Goal: Check status: Check status

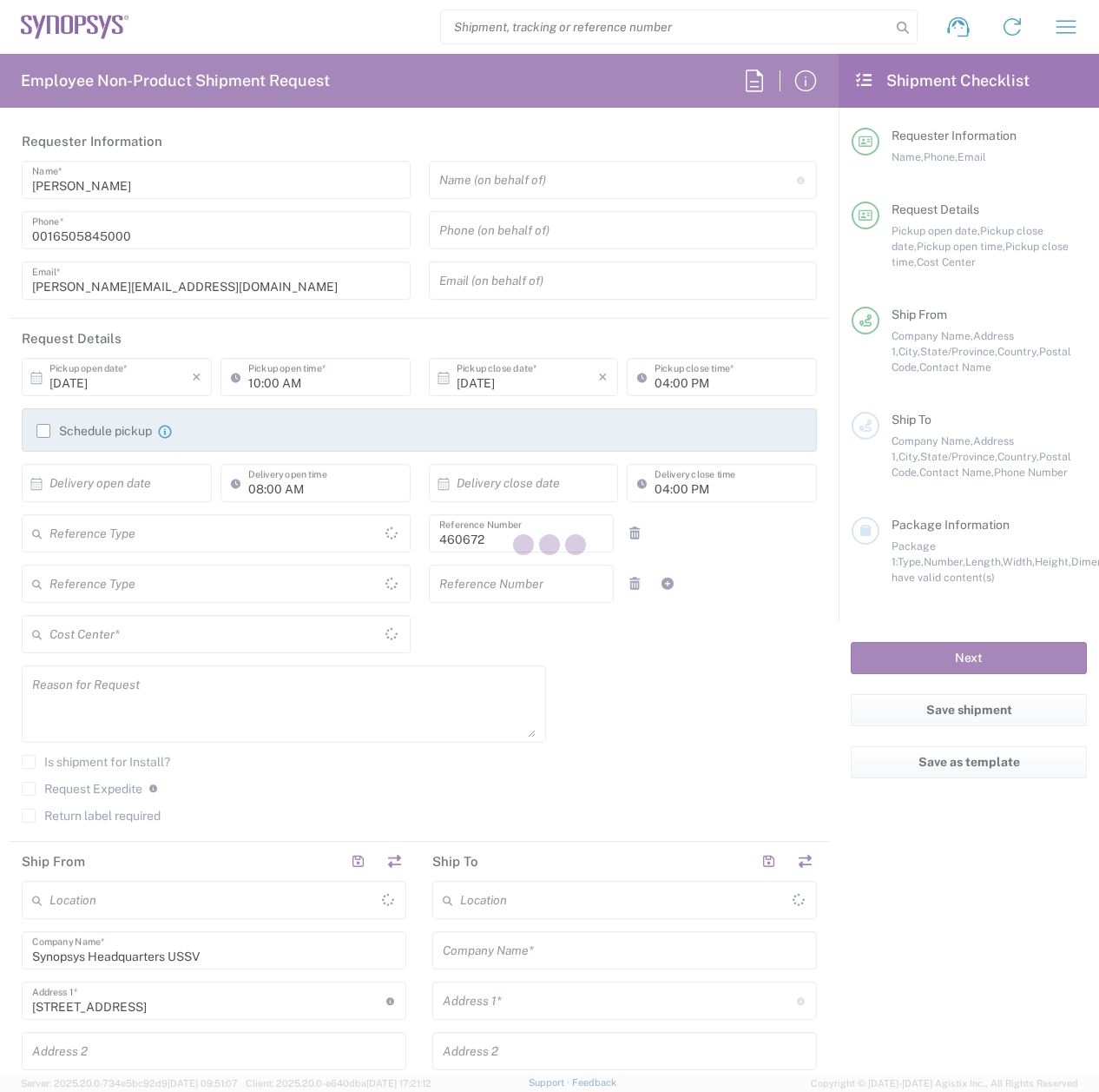
type input "Department"
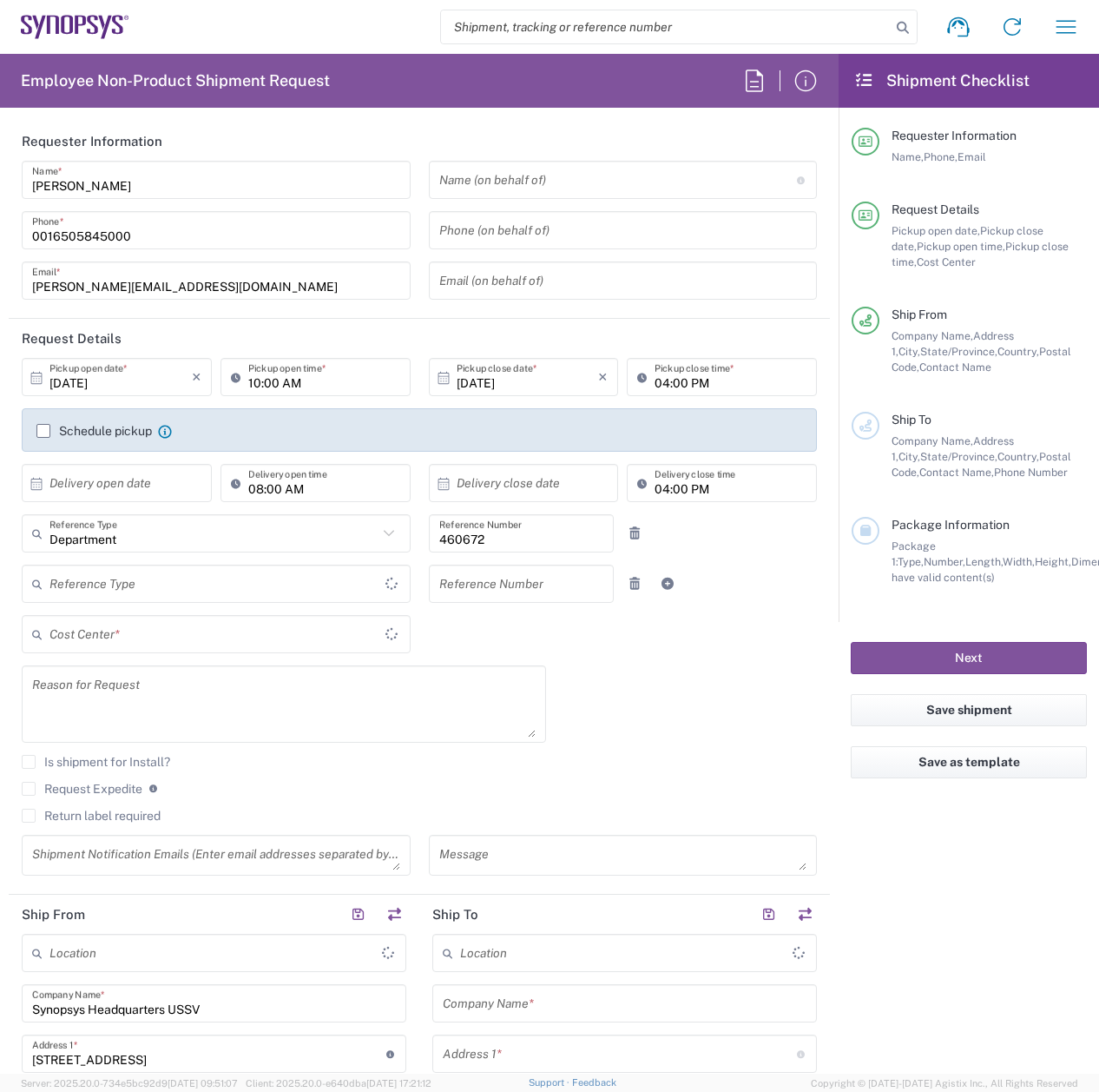
type input "[GEOGRAPHIC_DATA]"
type input "Delivered at Place"
type input "US01, FIN, Distri 460672"
type input "[US_STATE]"
type input "[GEOGRAPHIC_DATA]"
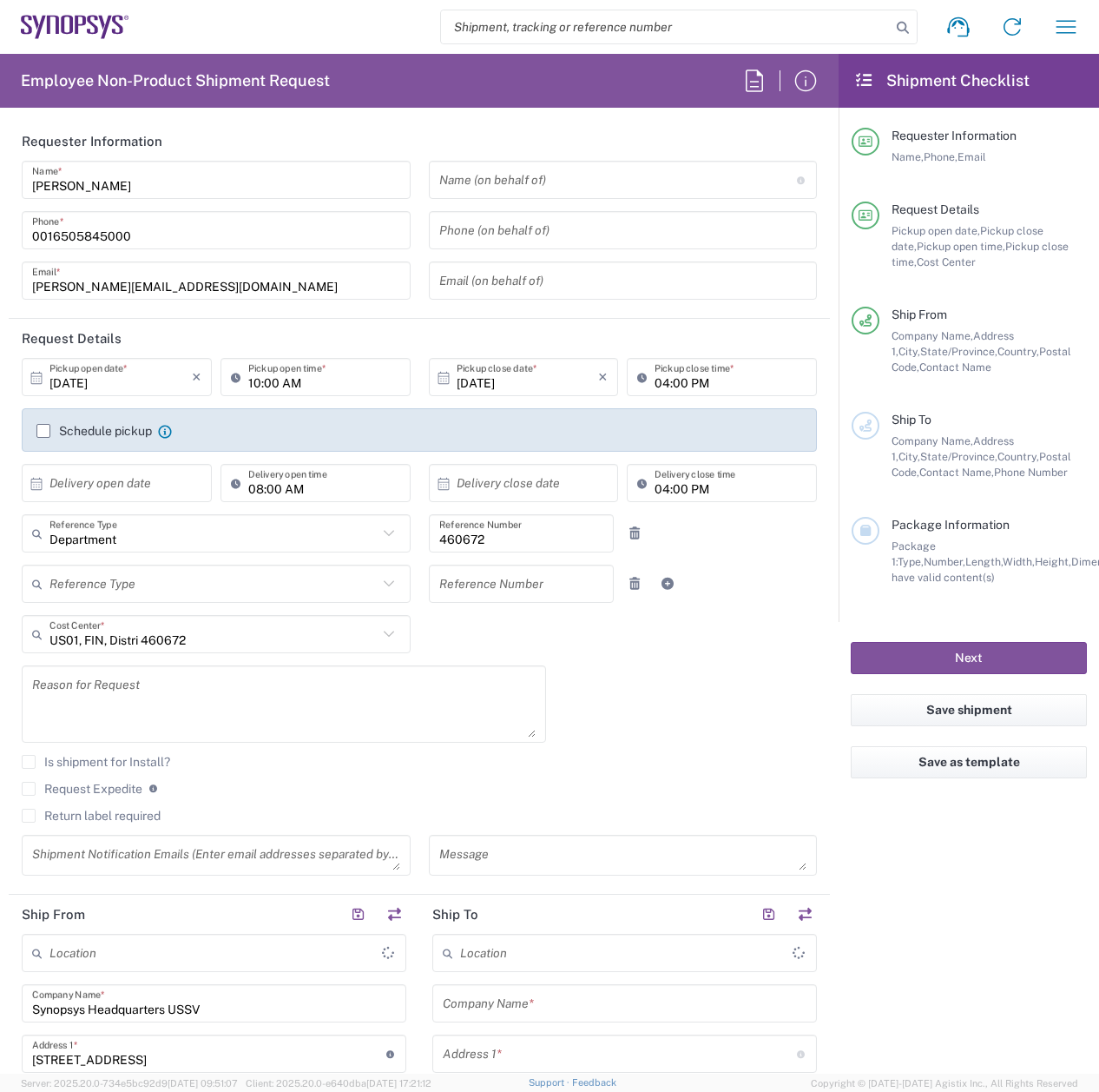
type input "Headquarters USSV"
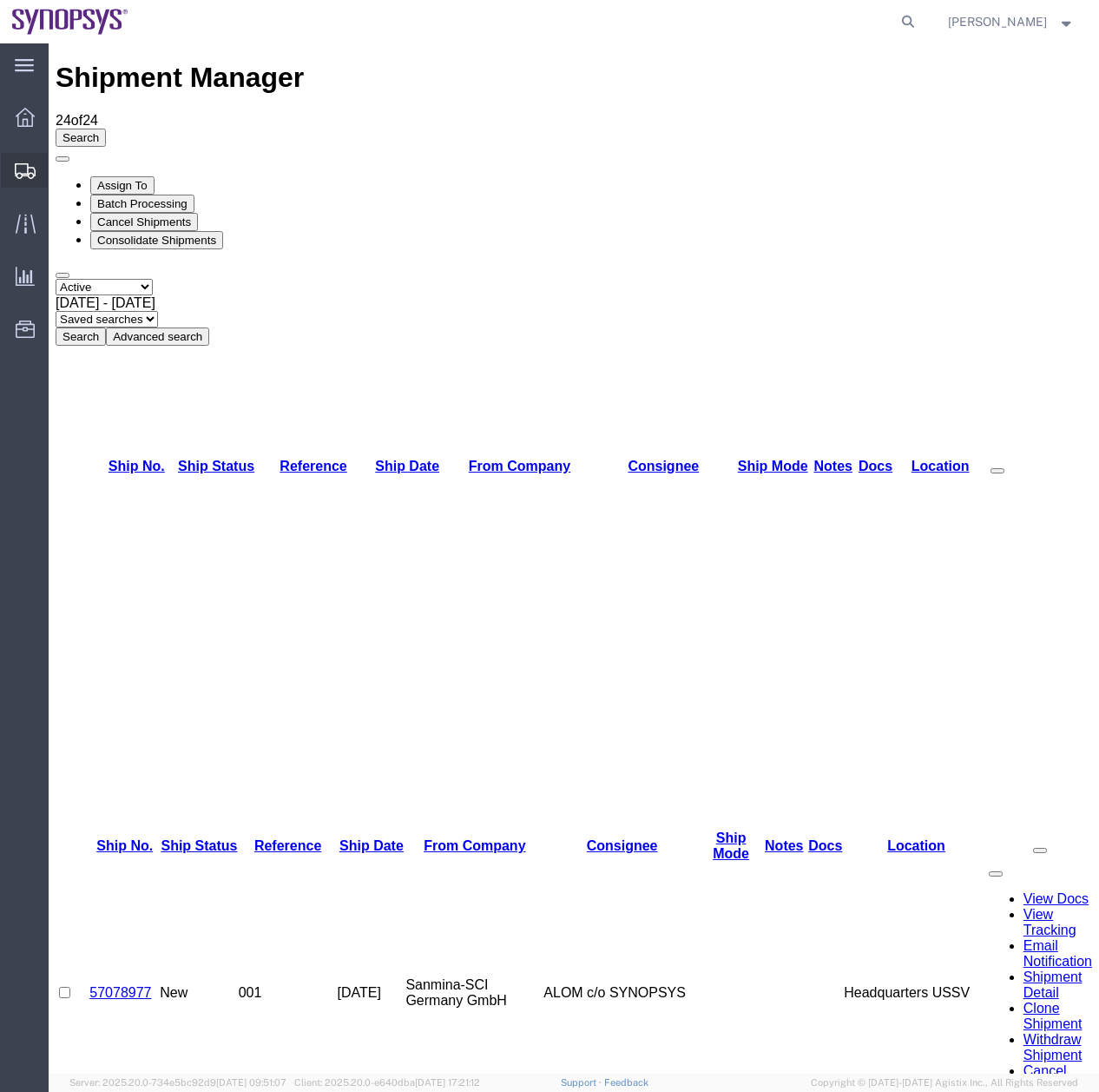
click at [24, 165] on icon at bounding box center [25, 170] width 21 height 16
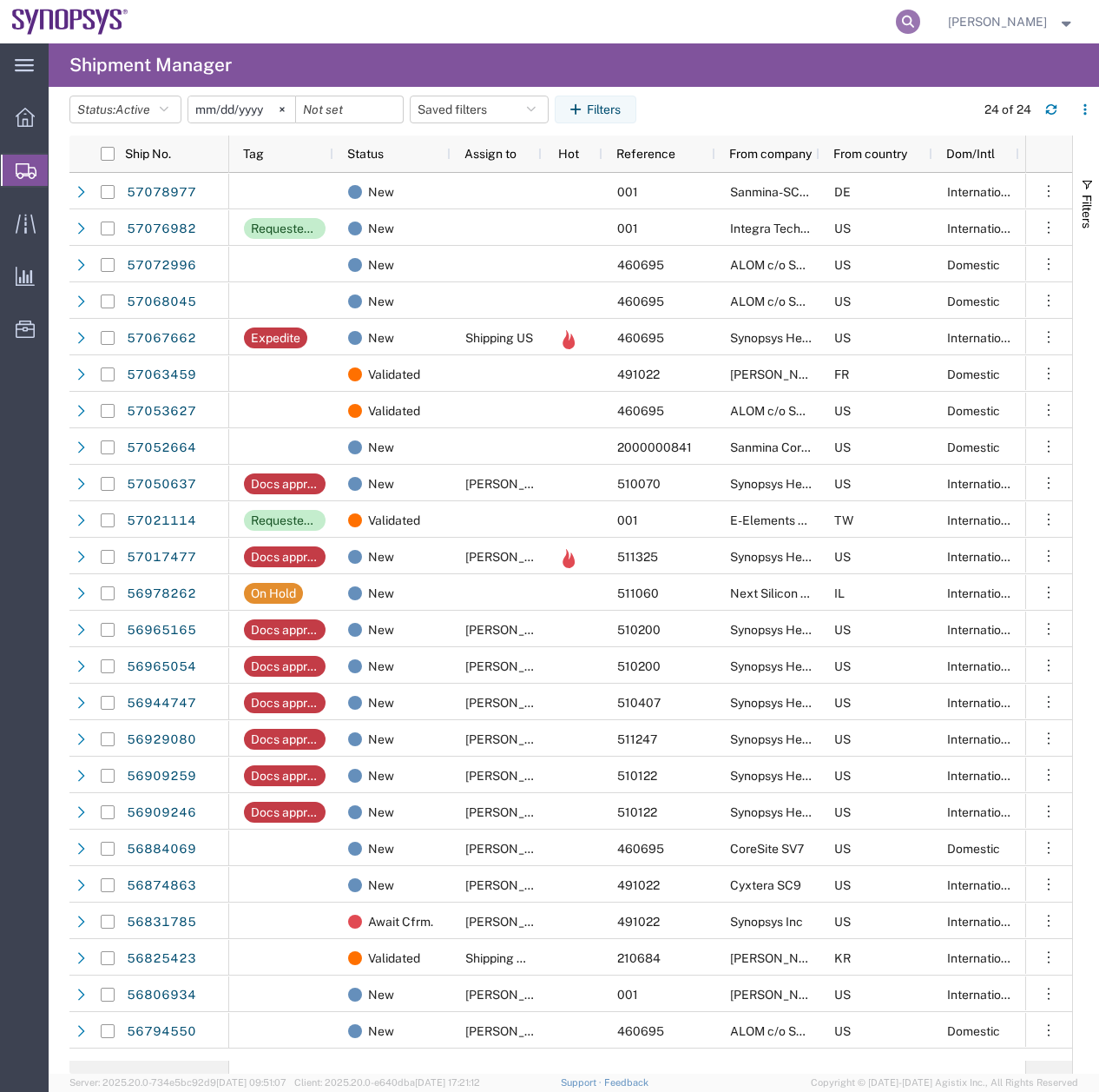
click at [916, 20] on icon at bounding box center [908, 21] width 24 height 24
click at [611, 23] on input "search" at bounding box center [632, 21] width 528 height 41
type input "56978239"
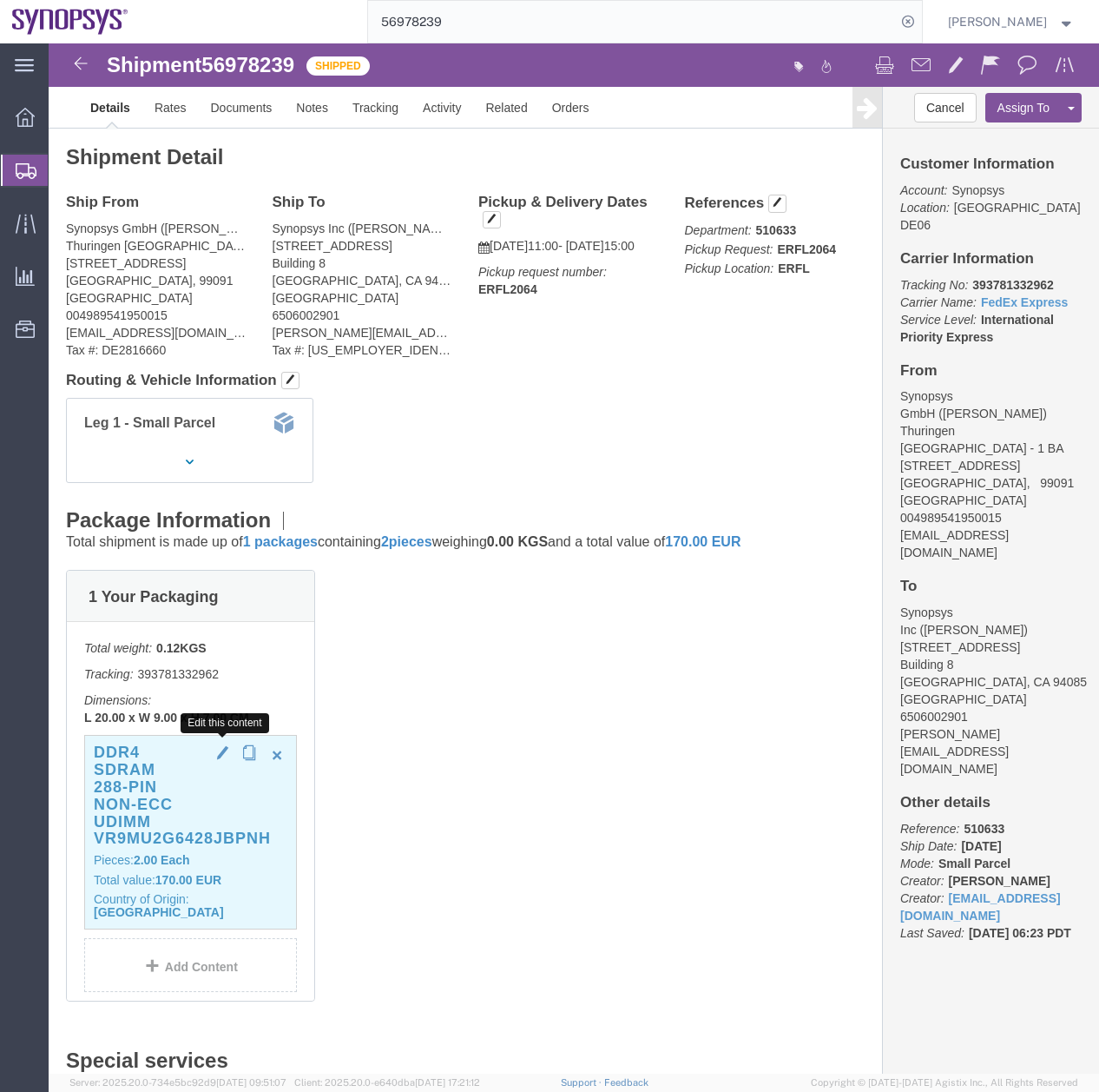
click span "button"
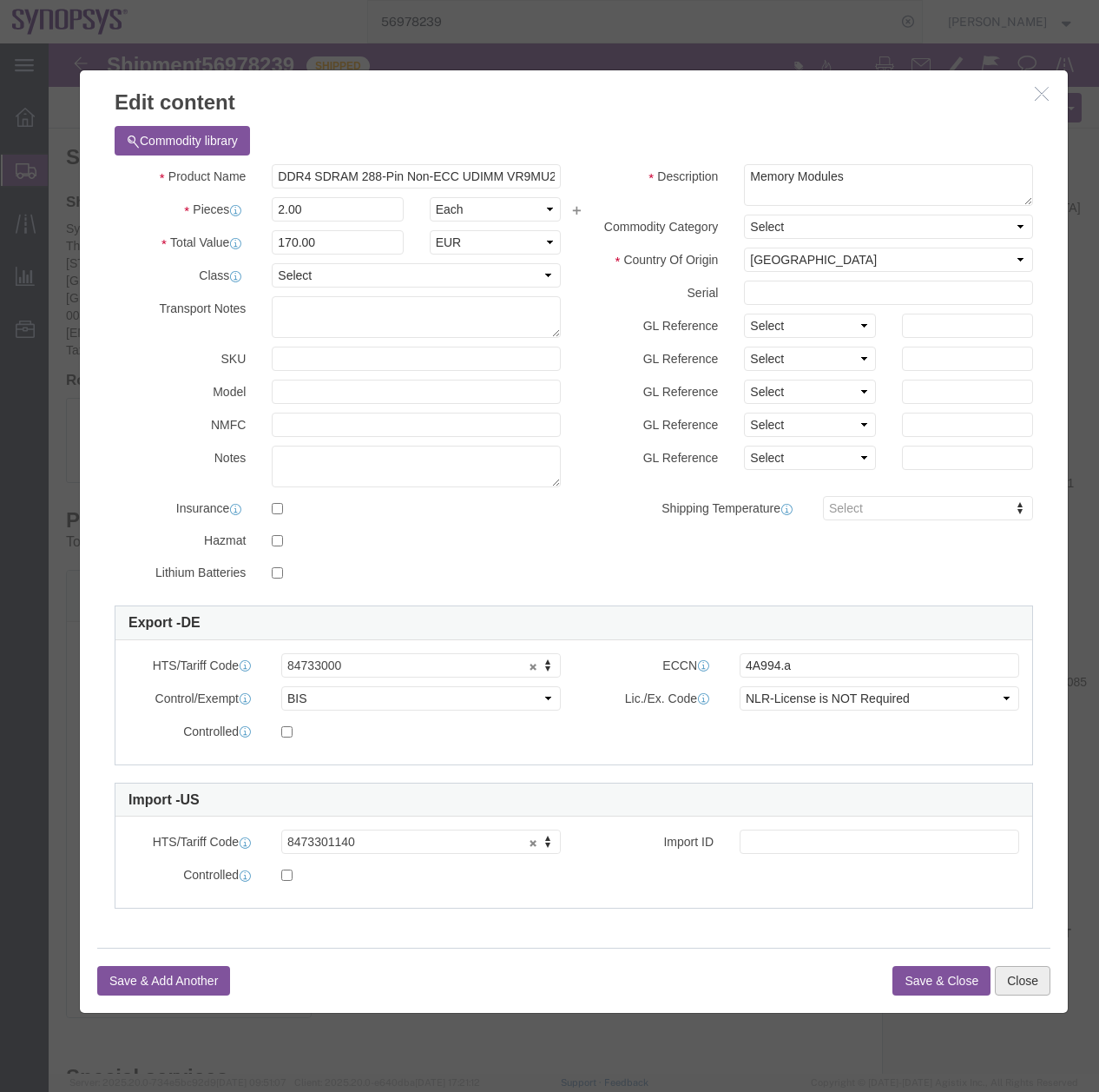
click button "Close"
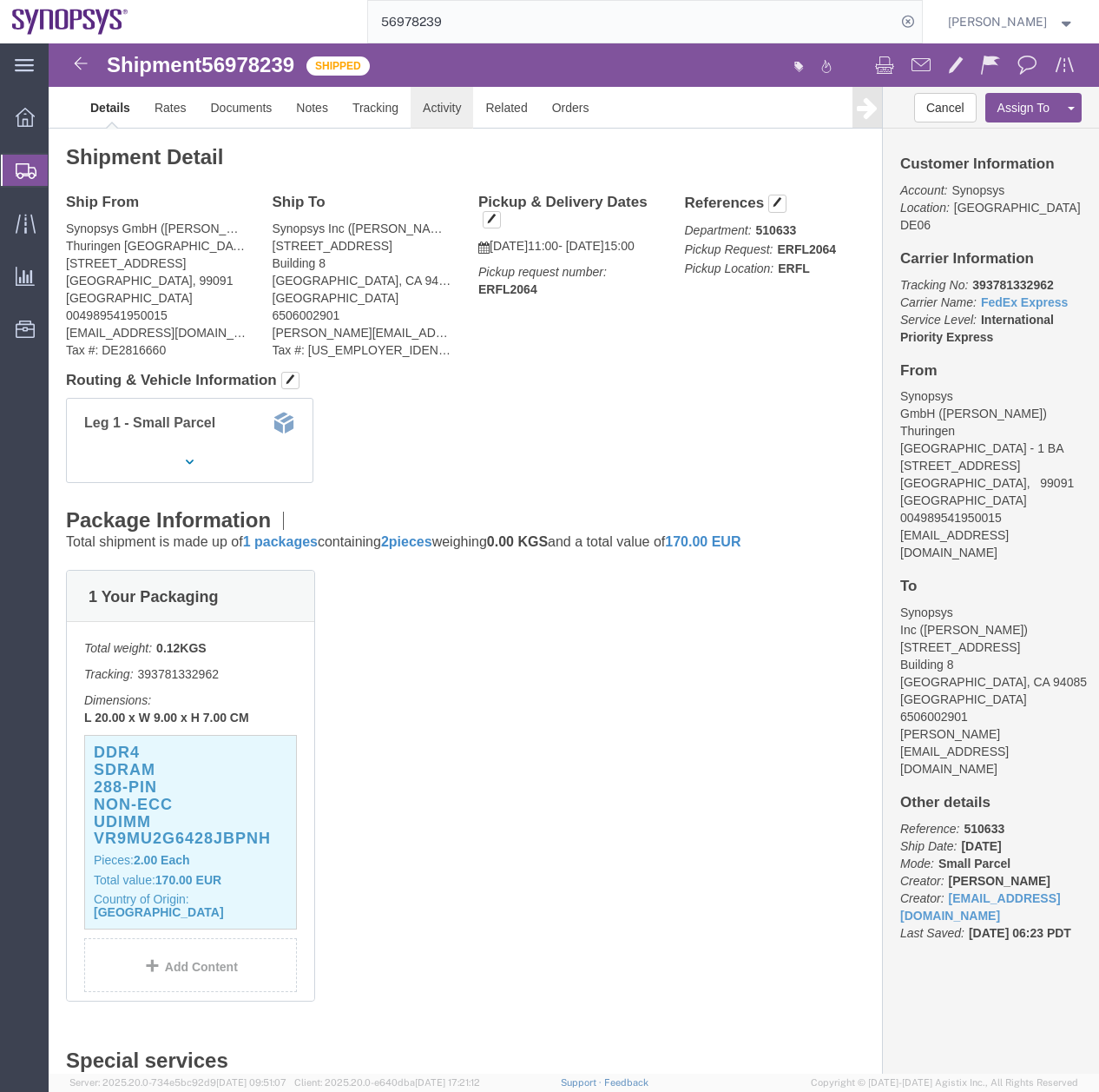
click link "Activity"
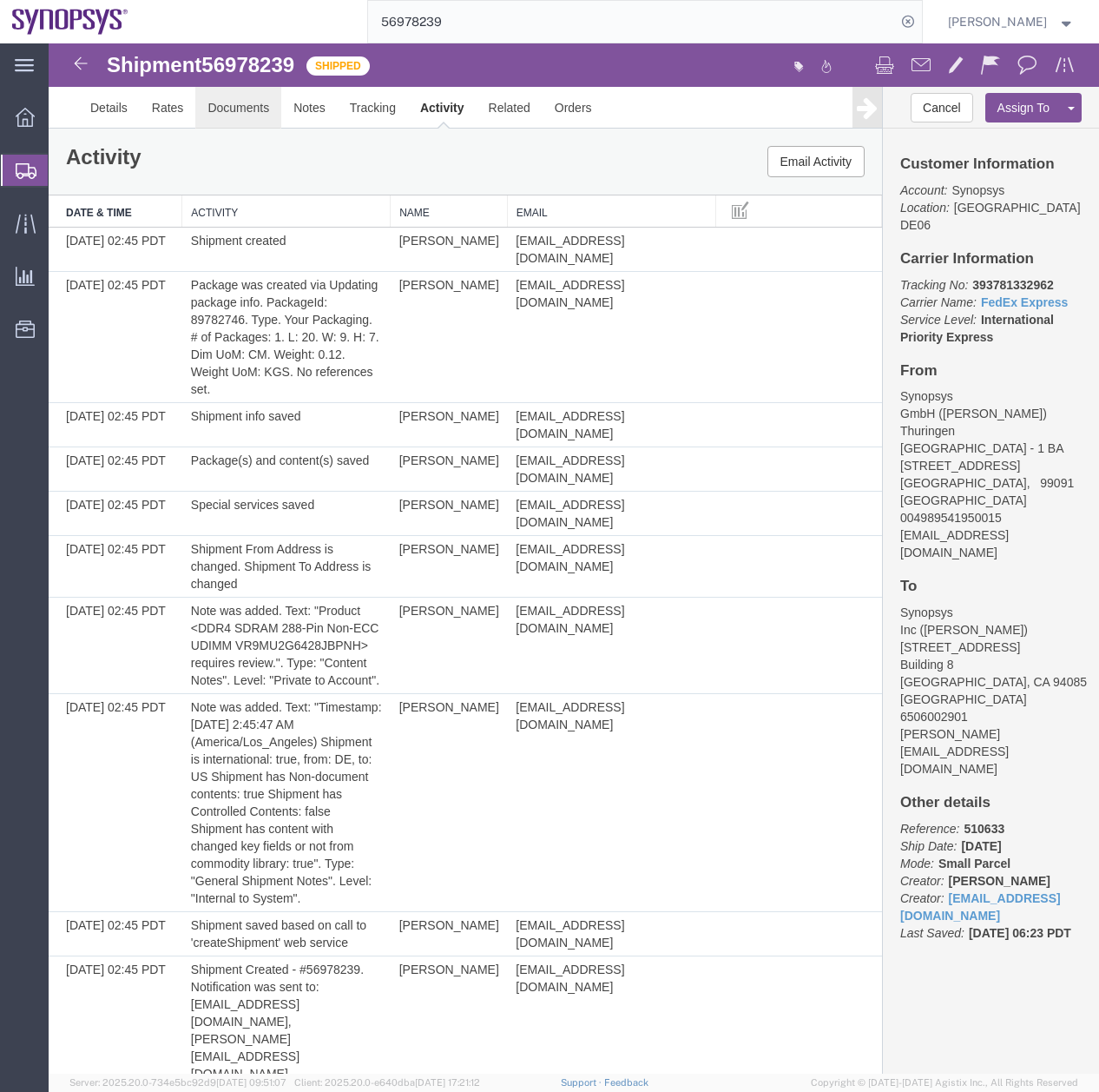
click at [247, 107] on link "Documents" at bounding box center [238, 107] width 86 height 41
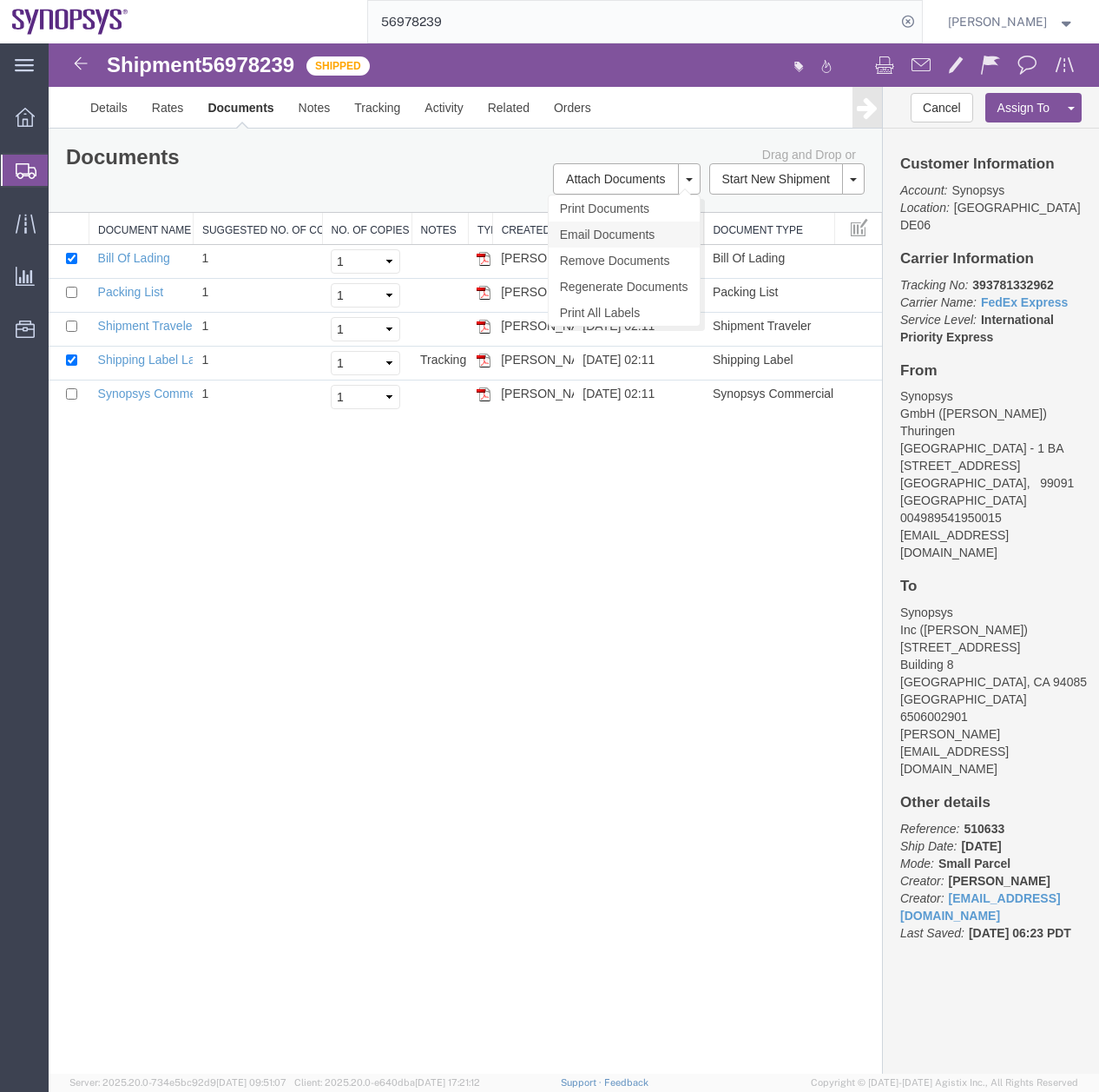
click at [607, 233] on link "Email Documents" at bounding box center [625, 234] width 151 height 26
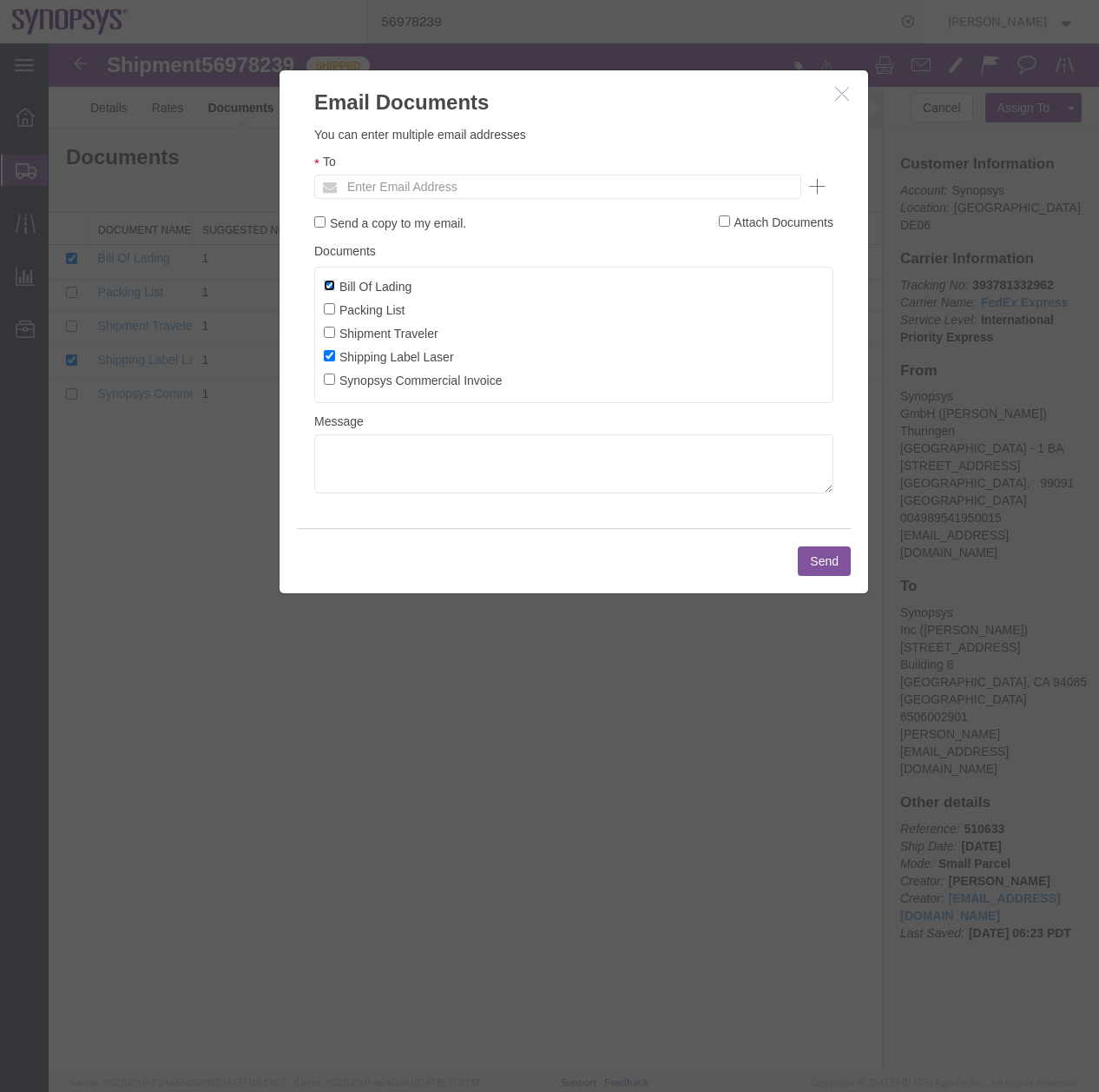
click at [330, 283] on input "Bill Of Lading" at bounding box center [330, 286] width 11 height 11
checkbox input "false"
click at [377, 192] on input "text" at bounding box center [440, 186] width 204 height 23
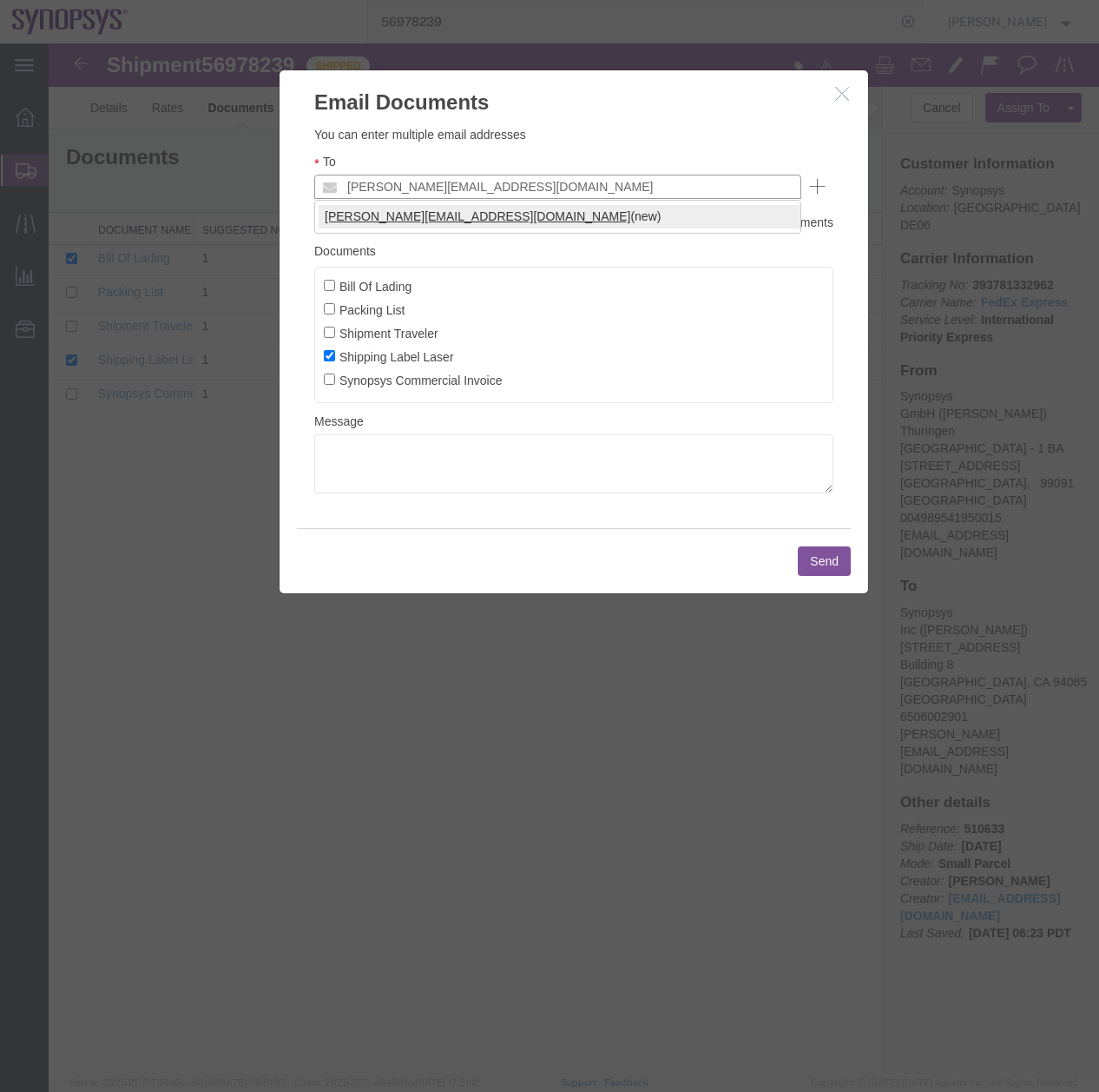
type input "[PERSON_NAME][EMAIL_ADDRESS][DOMAIN_NAME]"
click at [813, 560] on button "Send" at bounding box center [824, 561] width 53 height 29
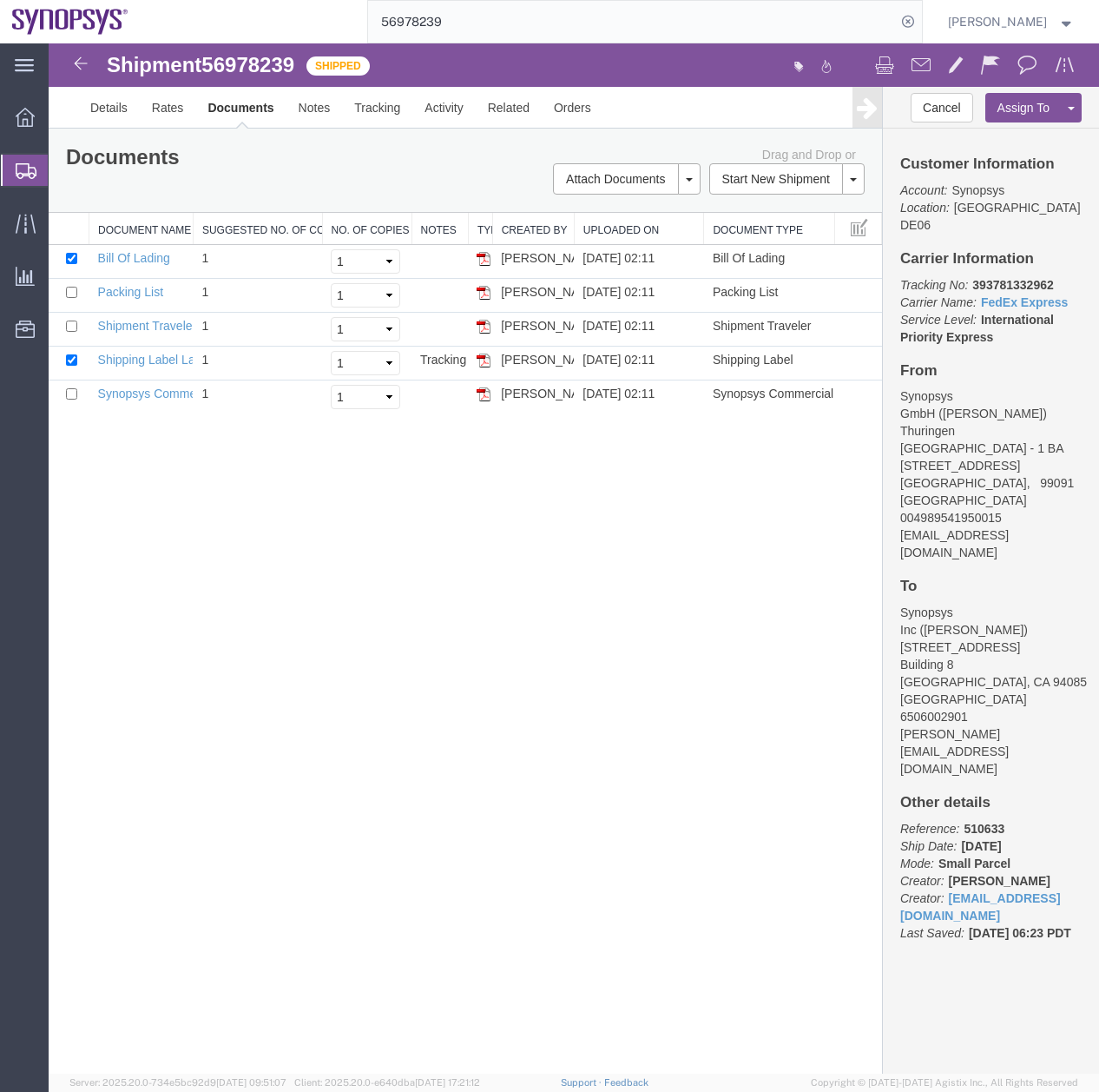
click at [20, 172] on icon at bounding box center [26, 170] width 21 height 16
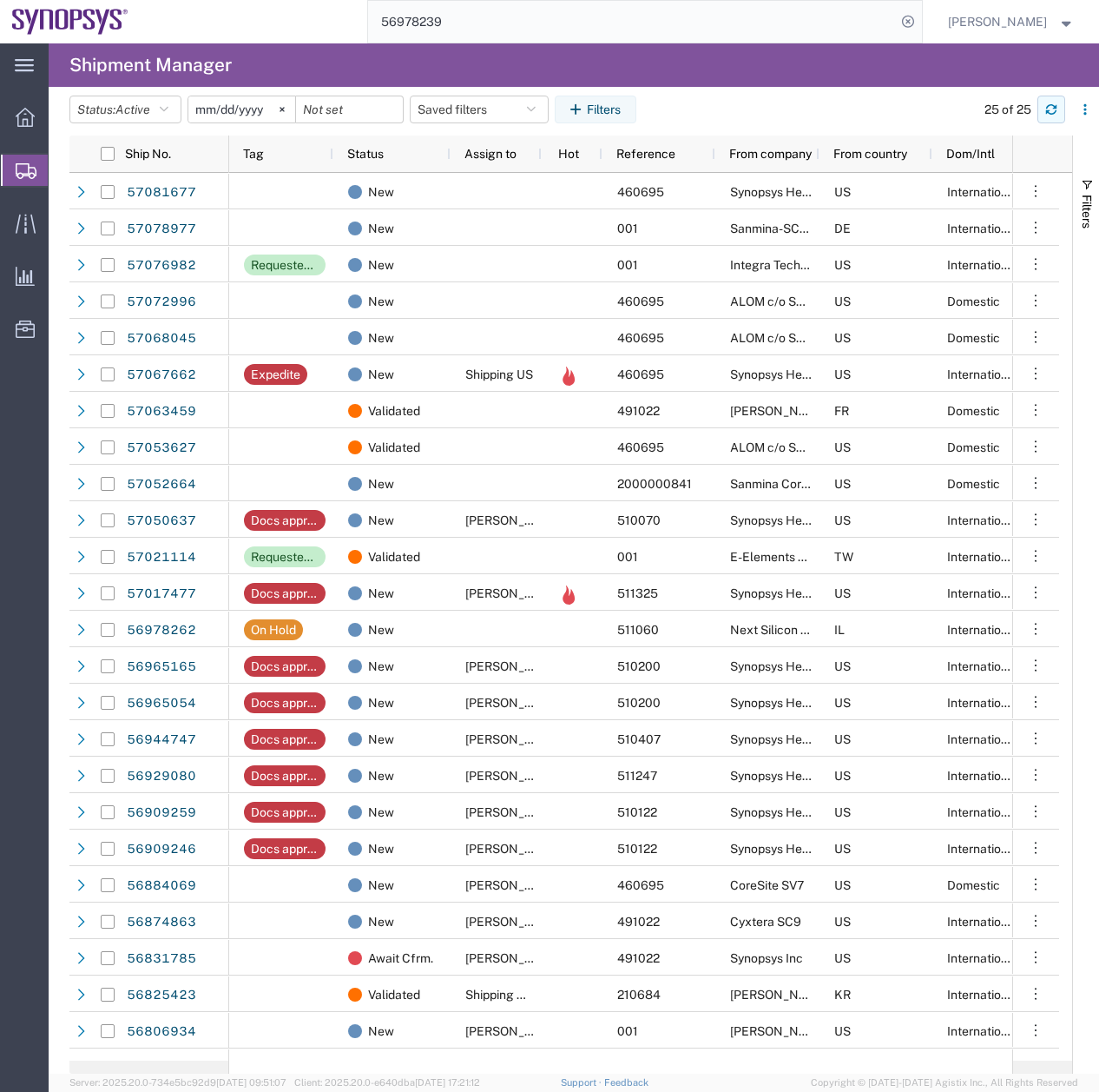
click at [1052, 102] on button "button" at bounding box center [1051, 110] width 28 height 28
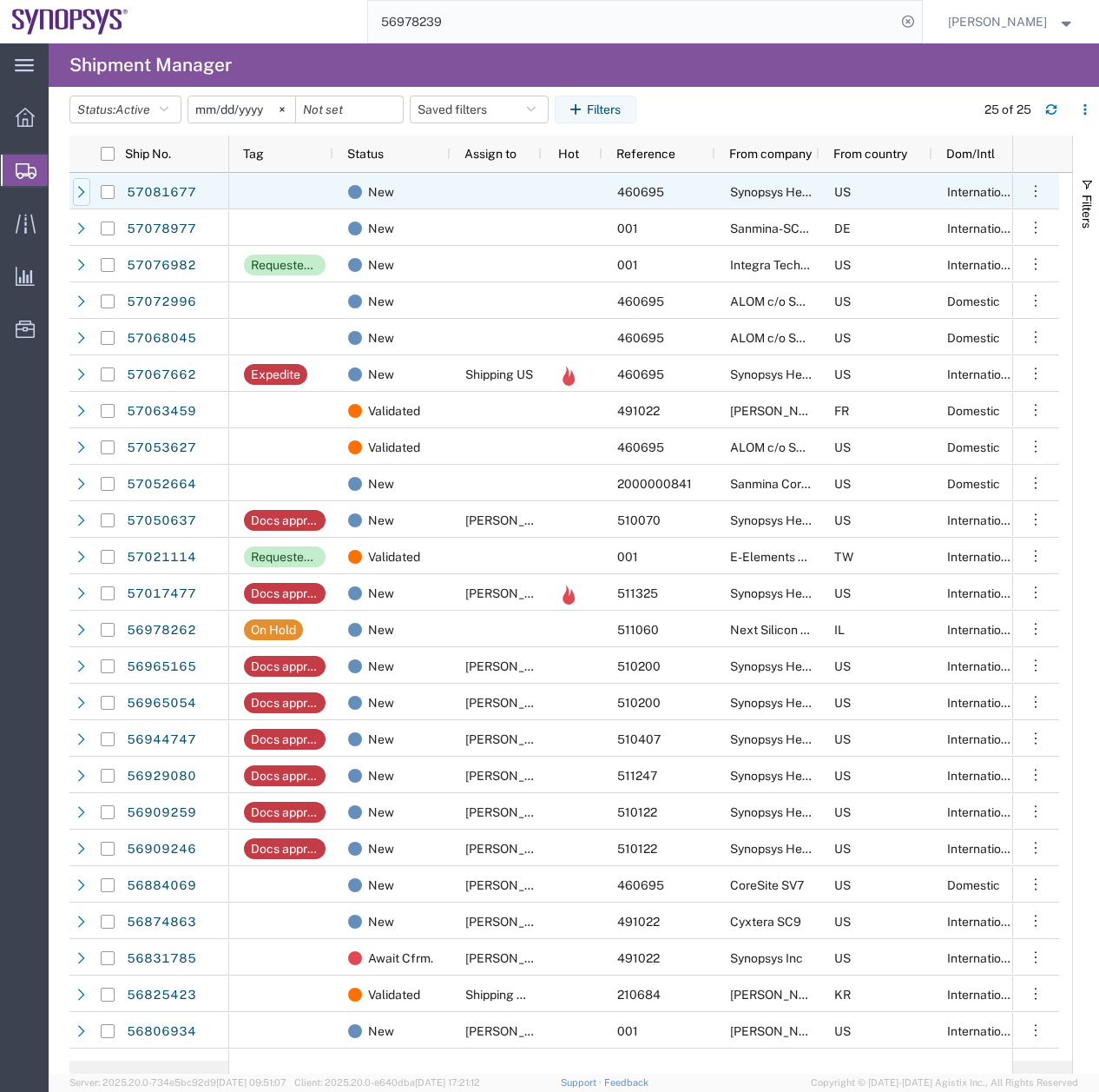
click at [87, 194] on icon at bounding box center [81, 192] width 12 height 12
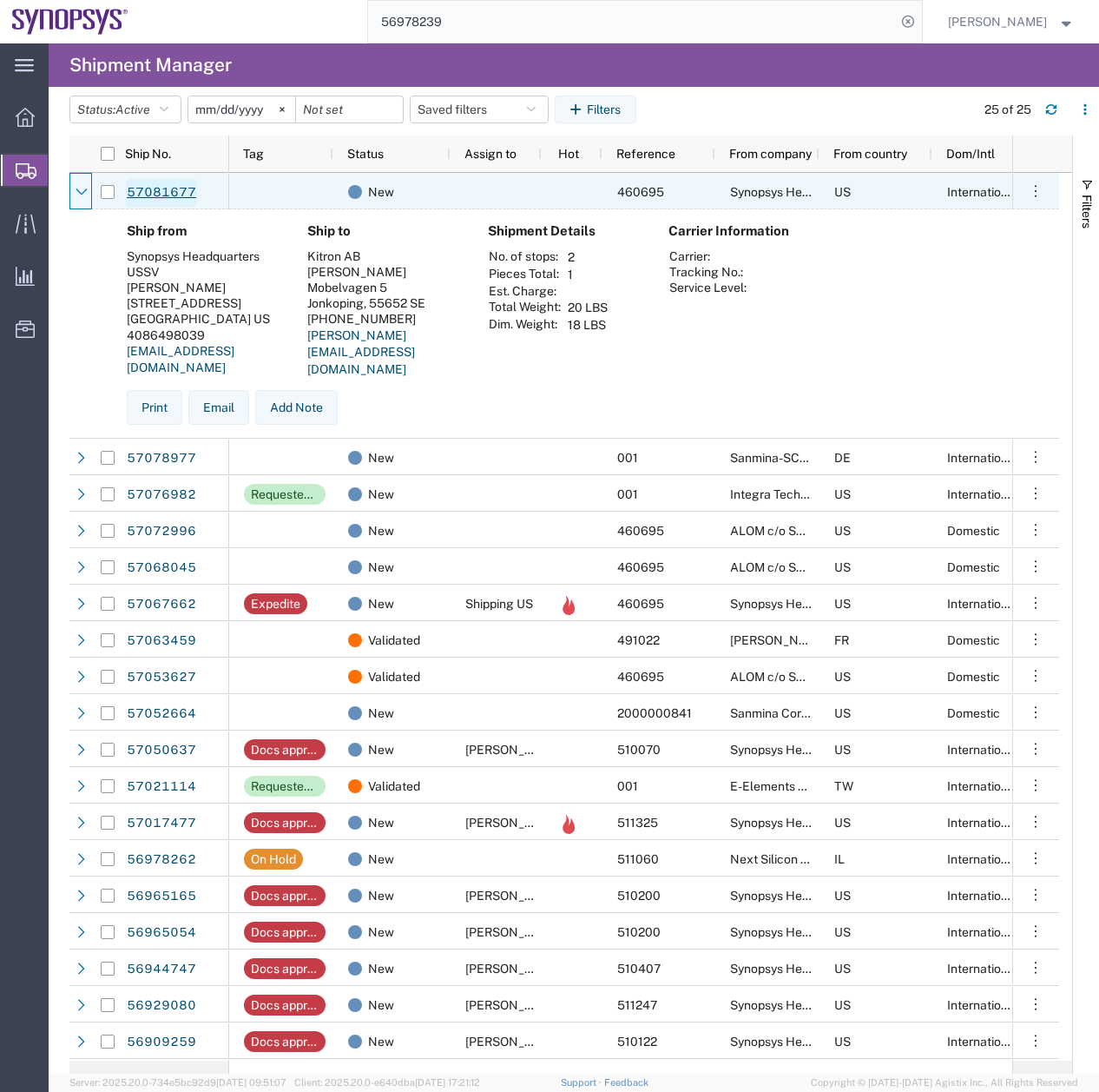
click at [151, 196] on link "57081677" at bounding box center [161, 193] width 71 height 28
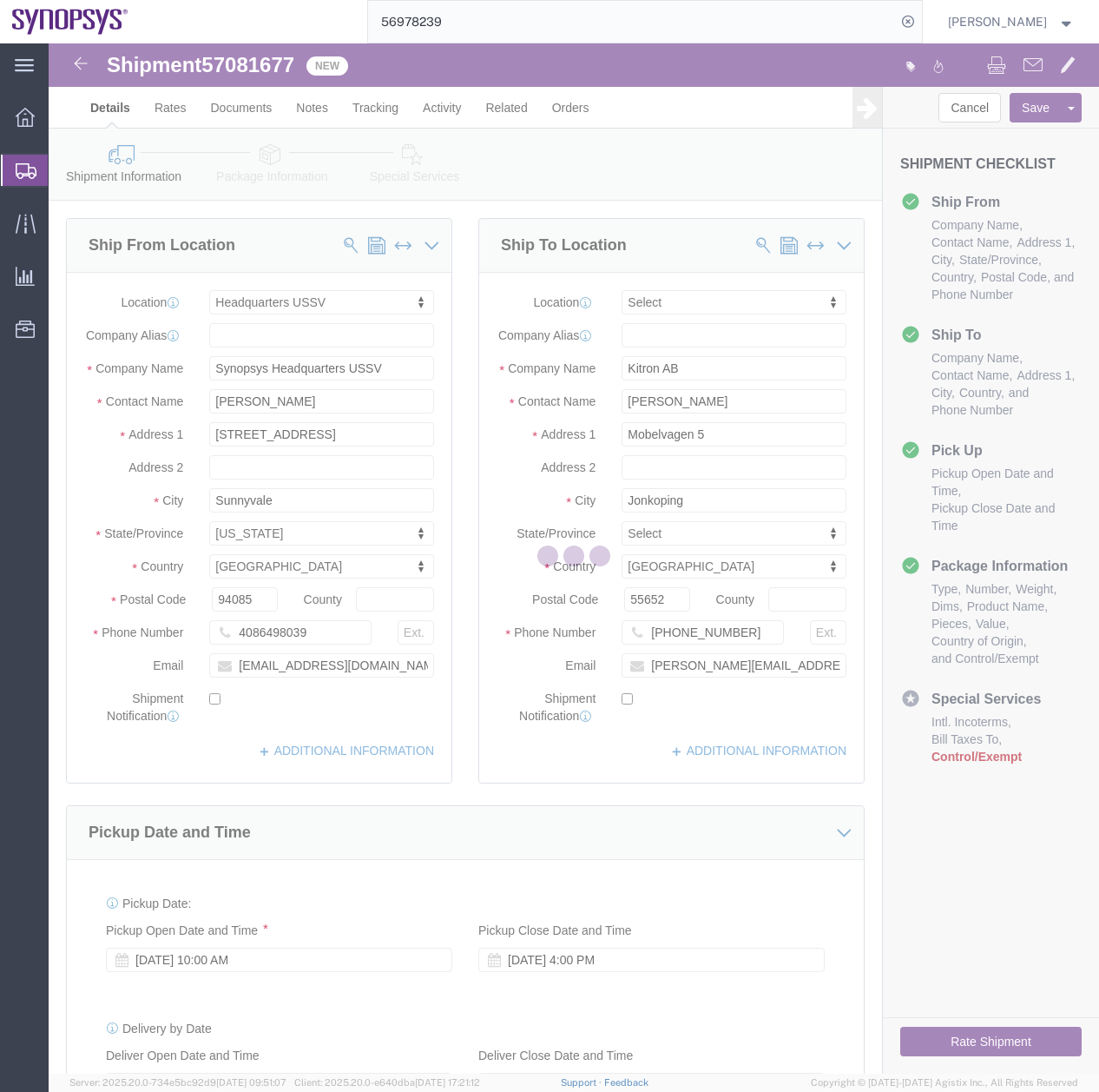
select select "63204"
select select
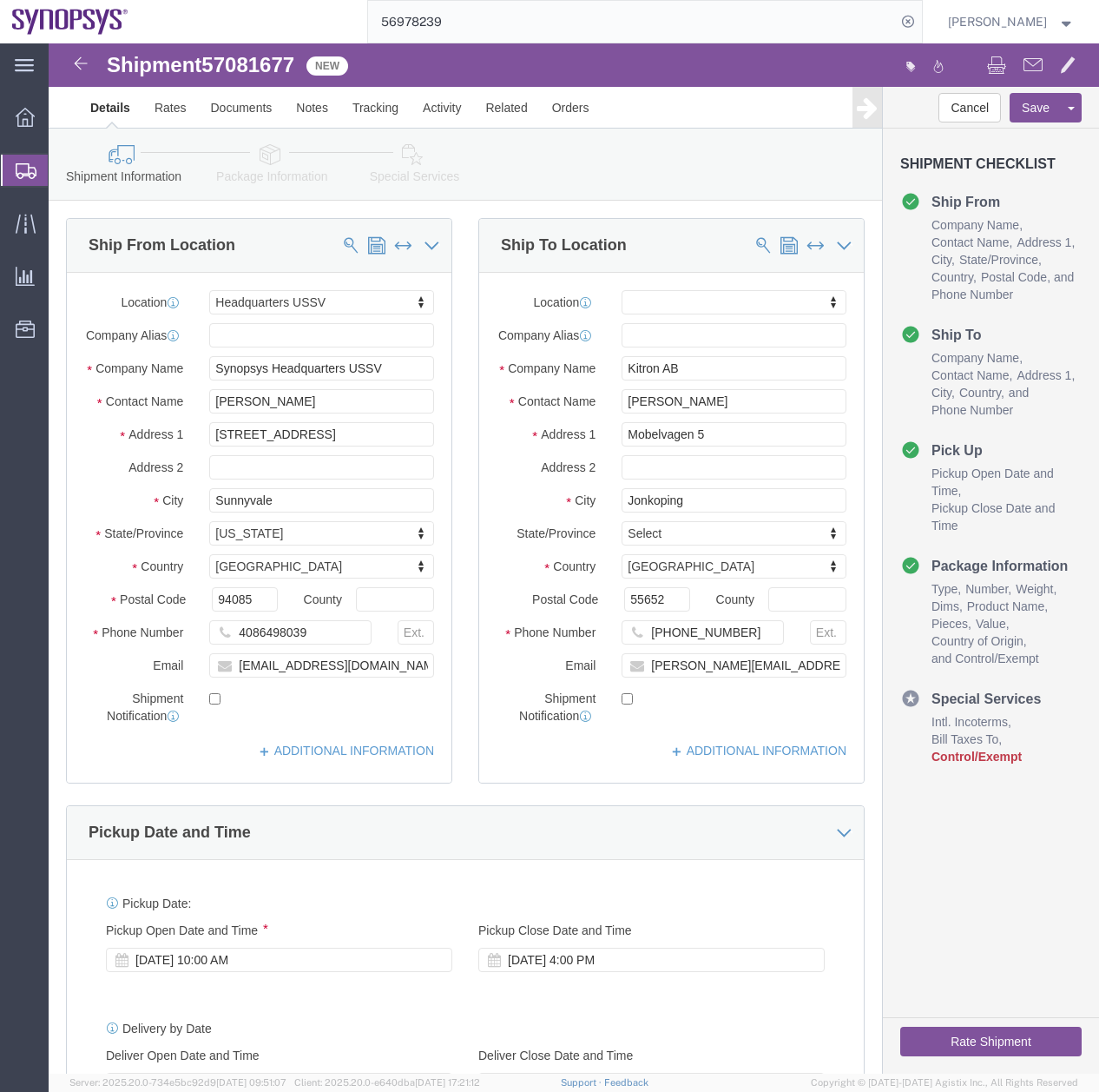
click icon
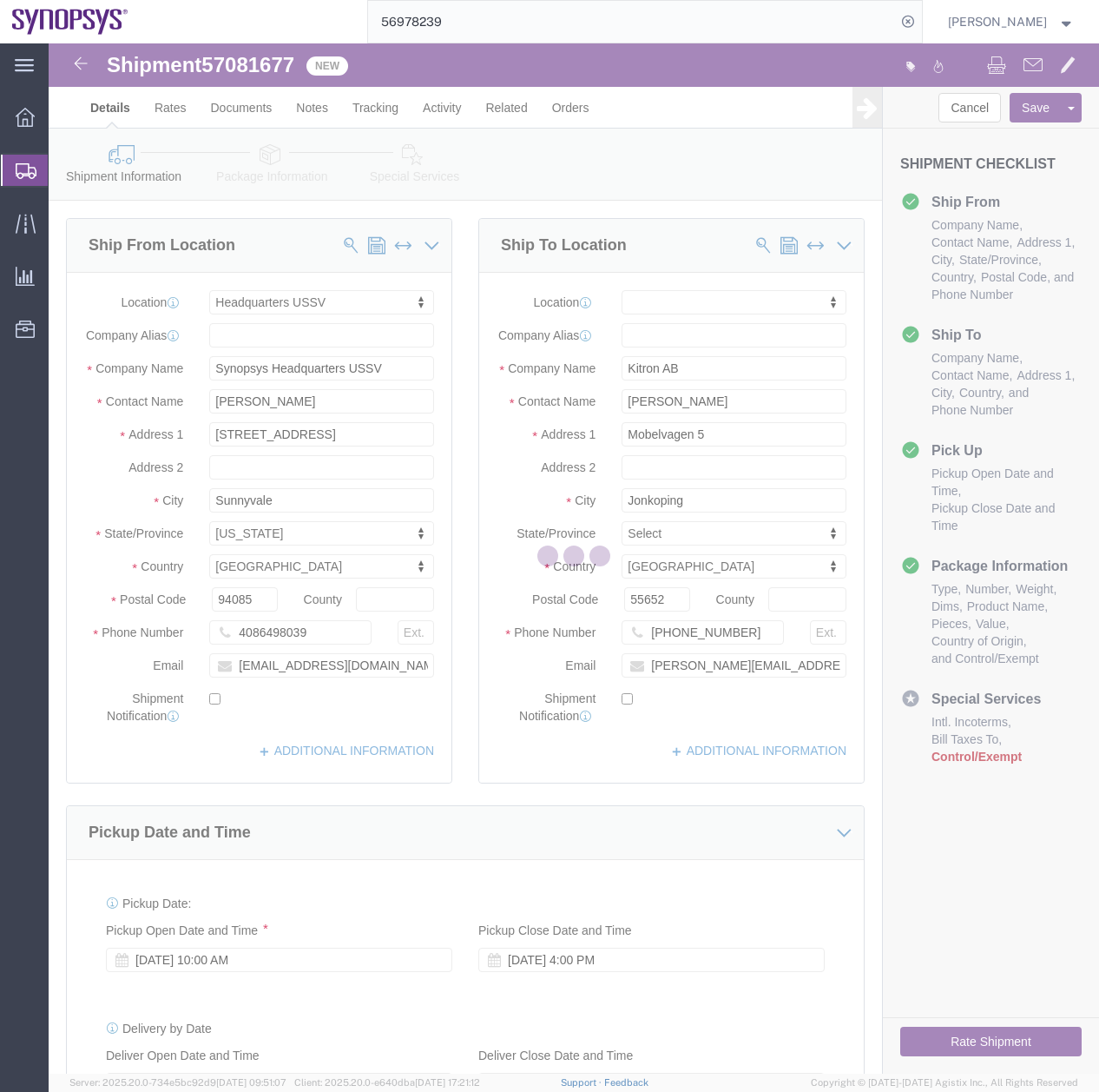
click at [271, 161] on div at bounding box center [574, 558] width 1051 height 1030
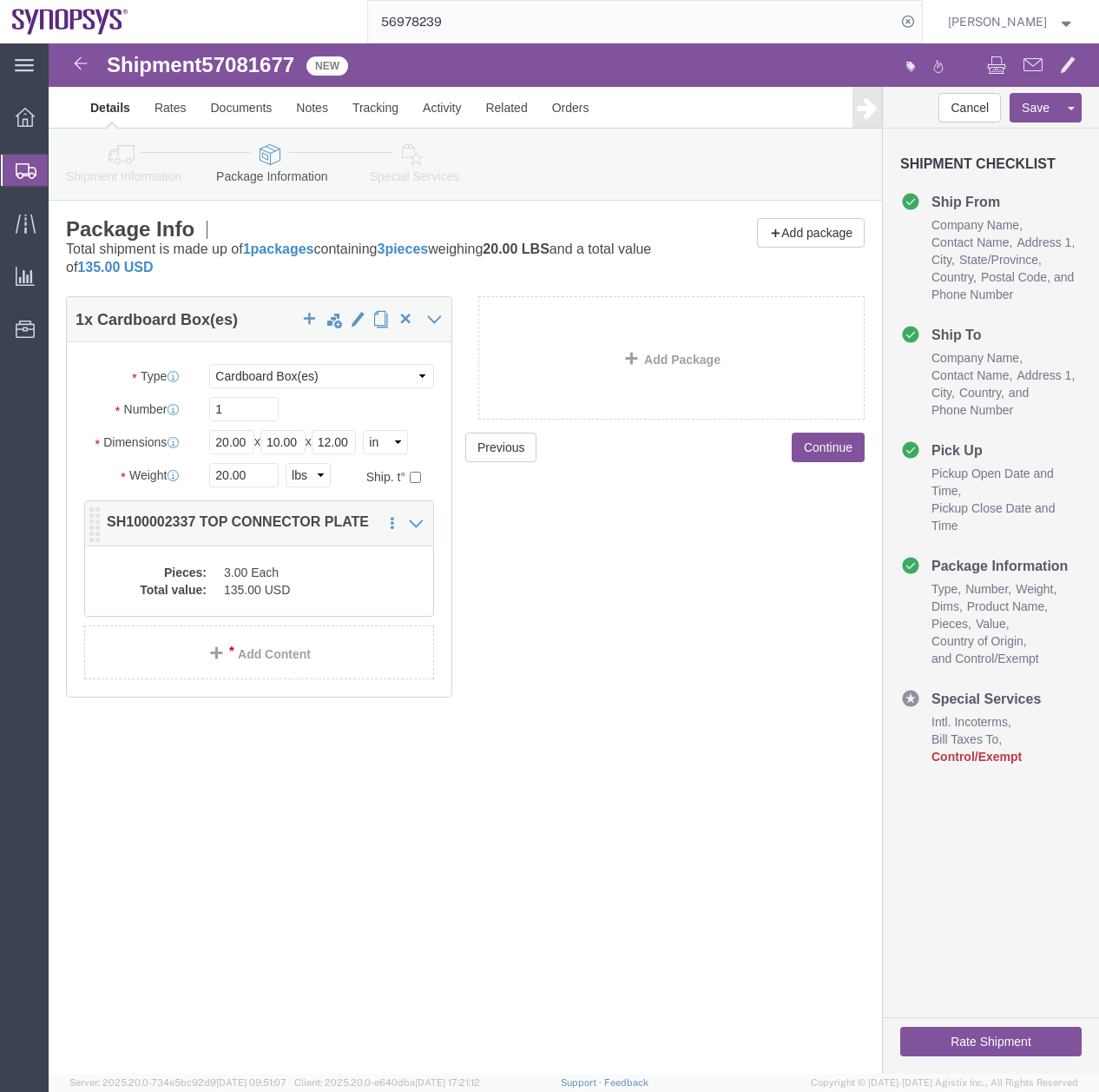
click dd "3.00 Each"
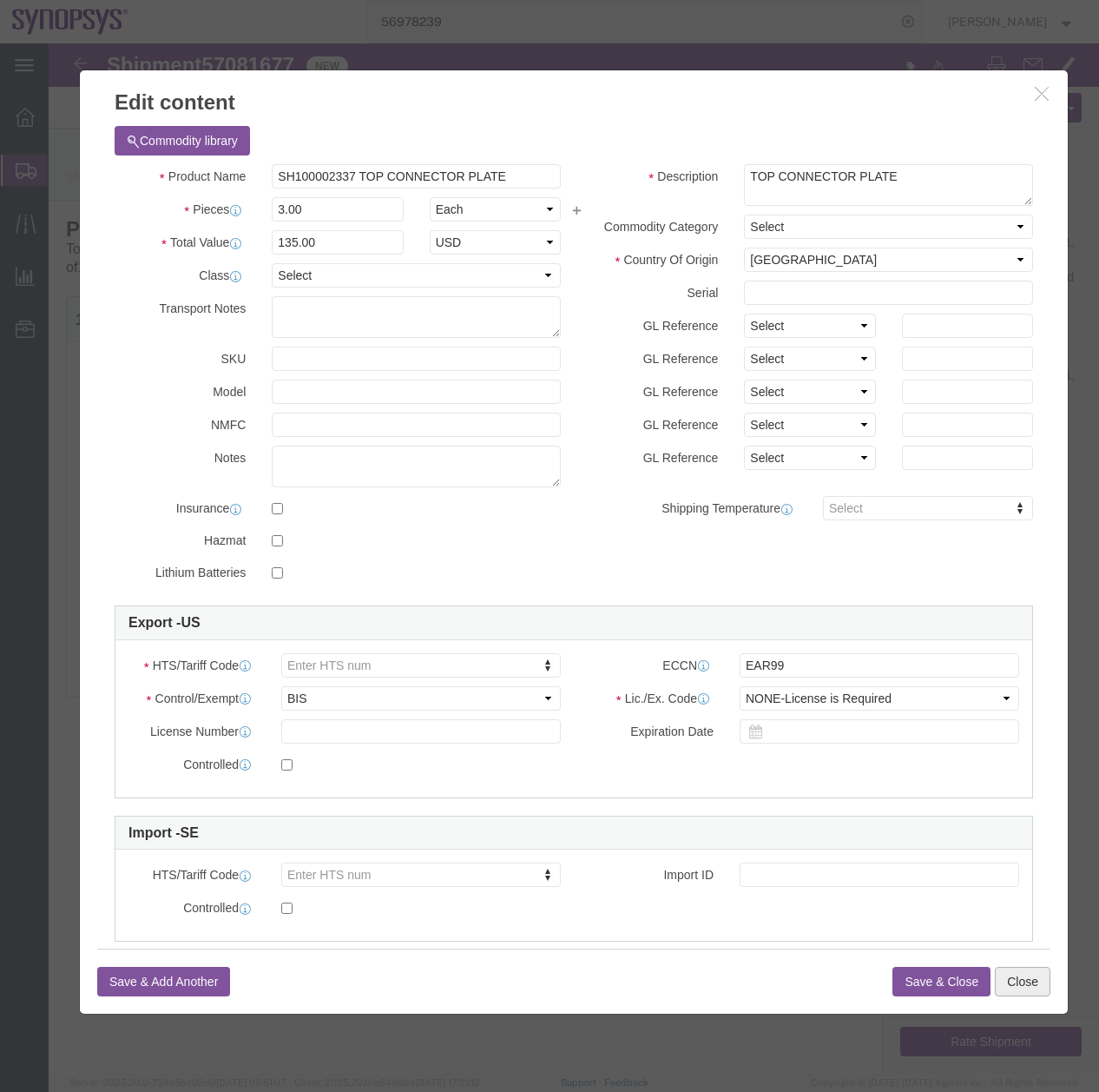
click button "Close"
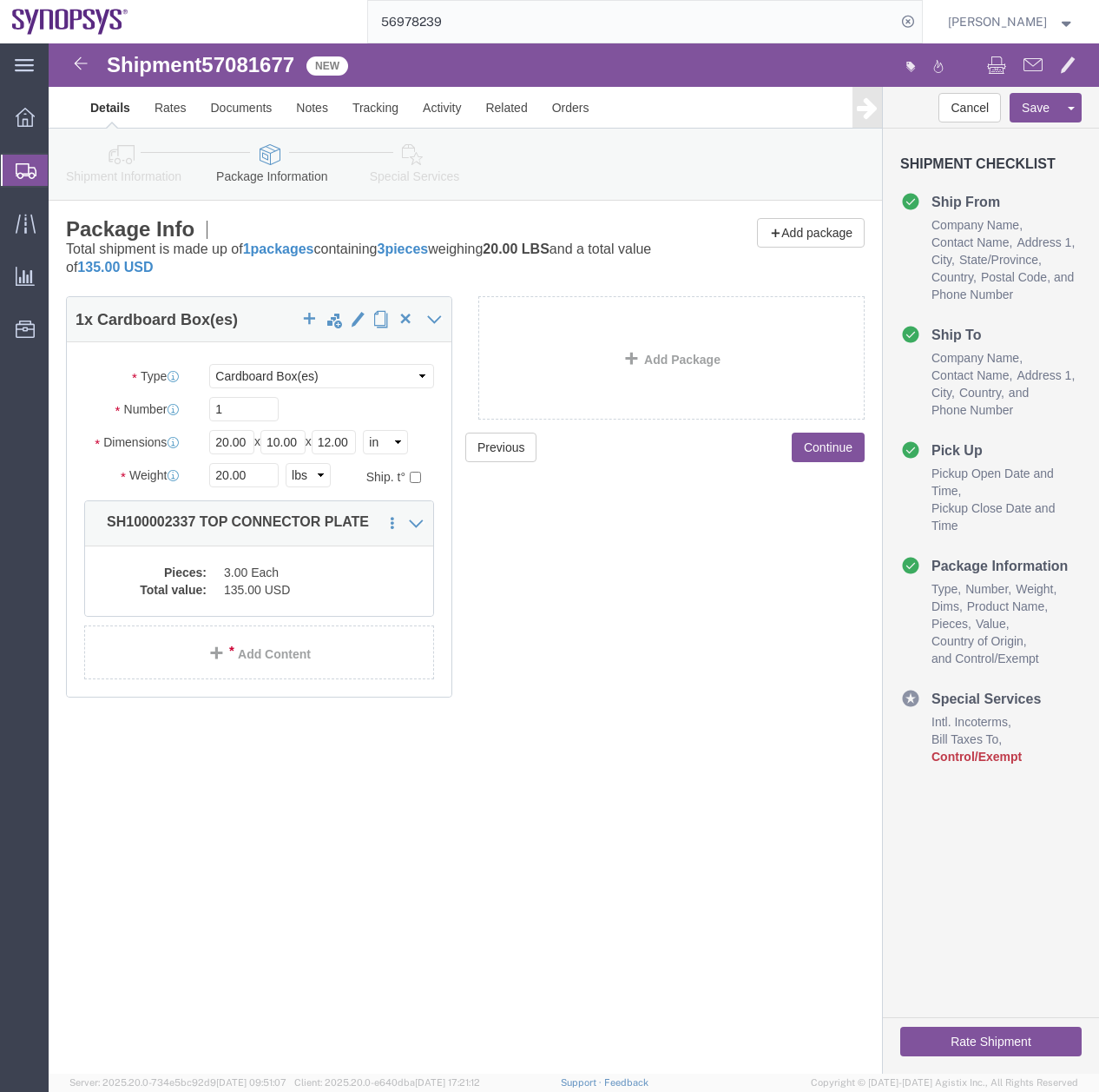
click icon
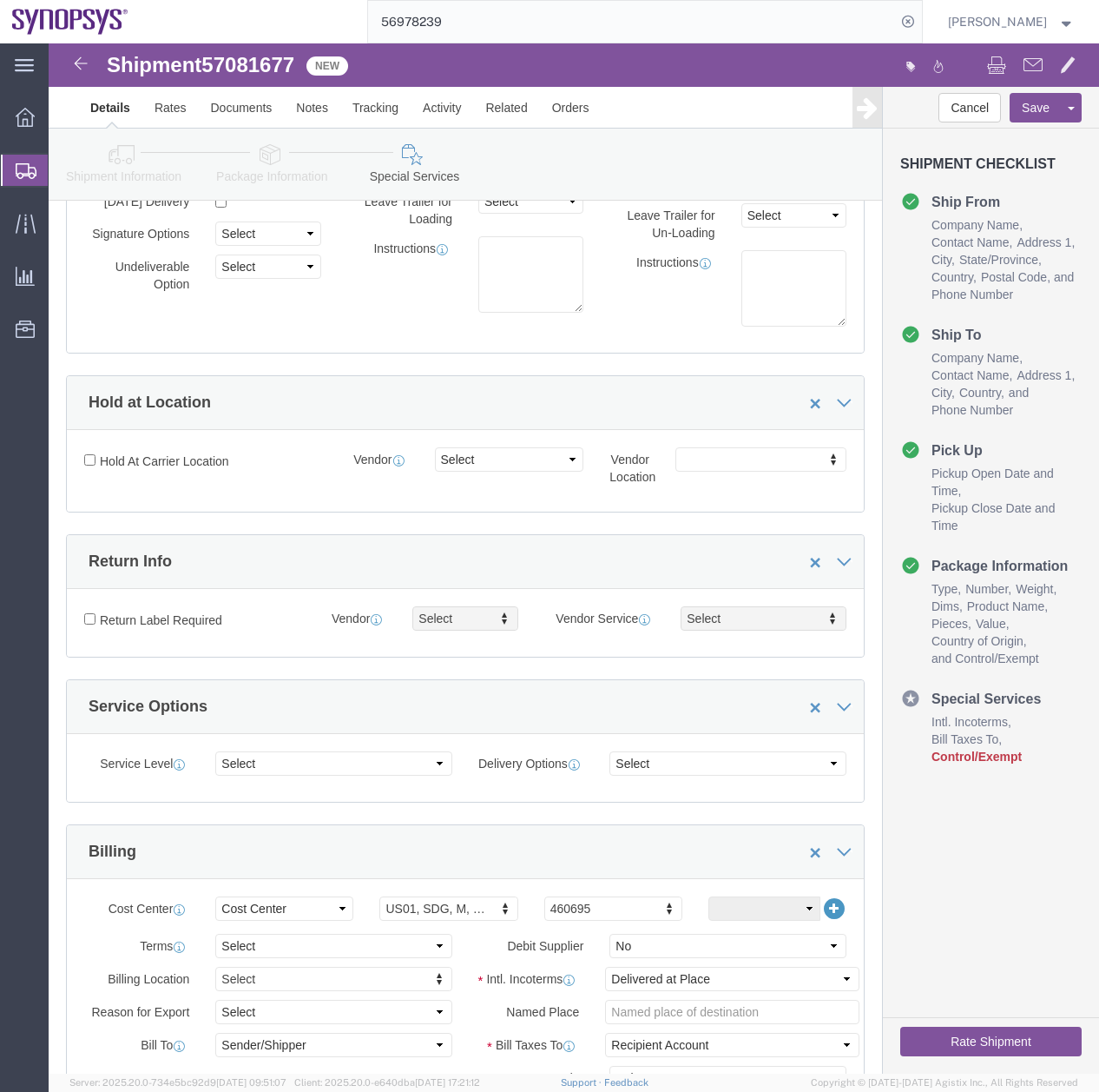
scroll to position [142, 0]
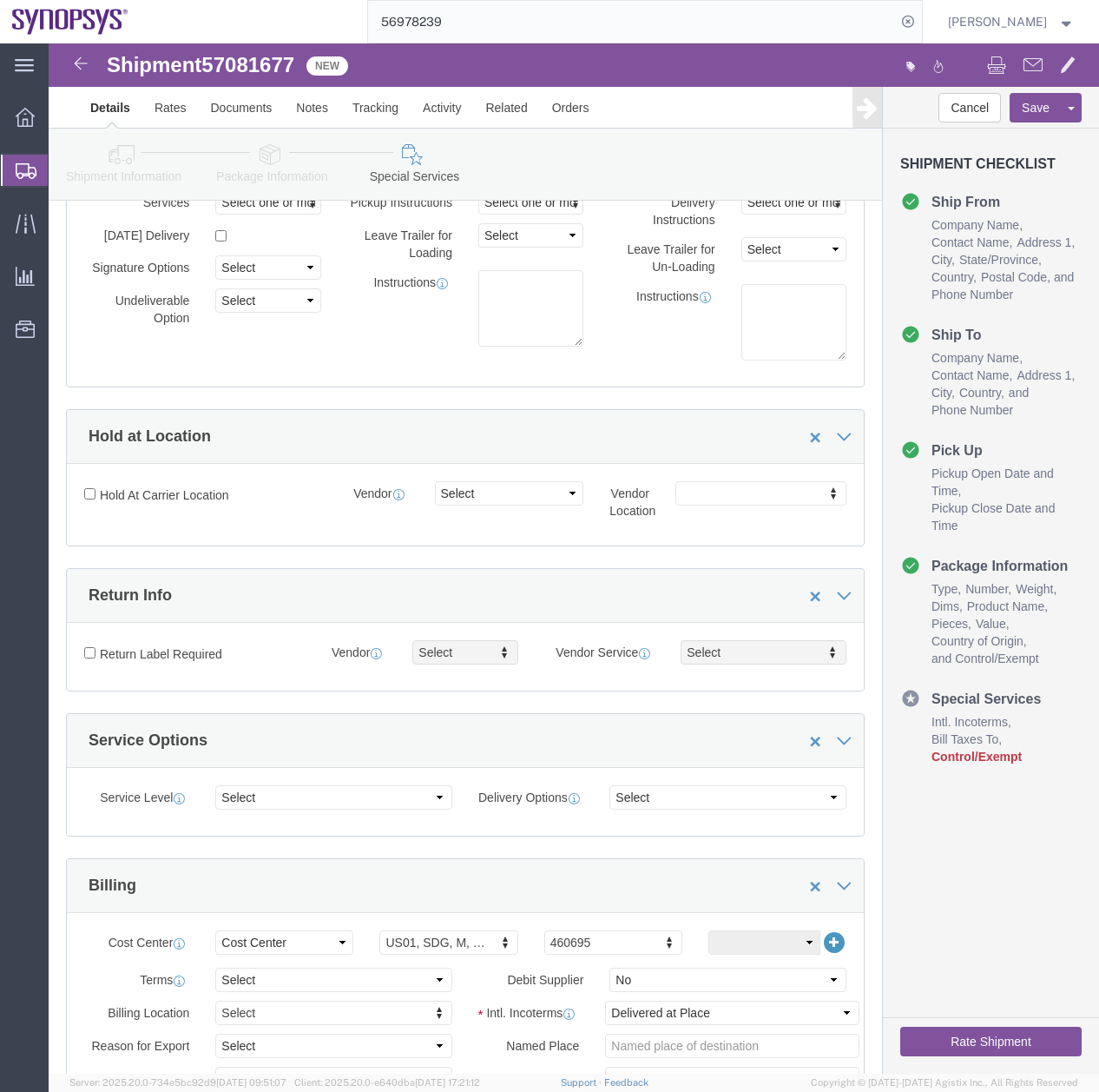
click icon
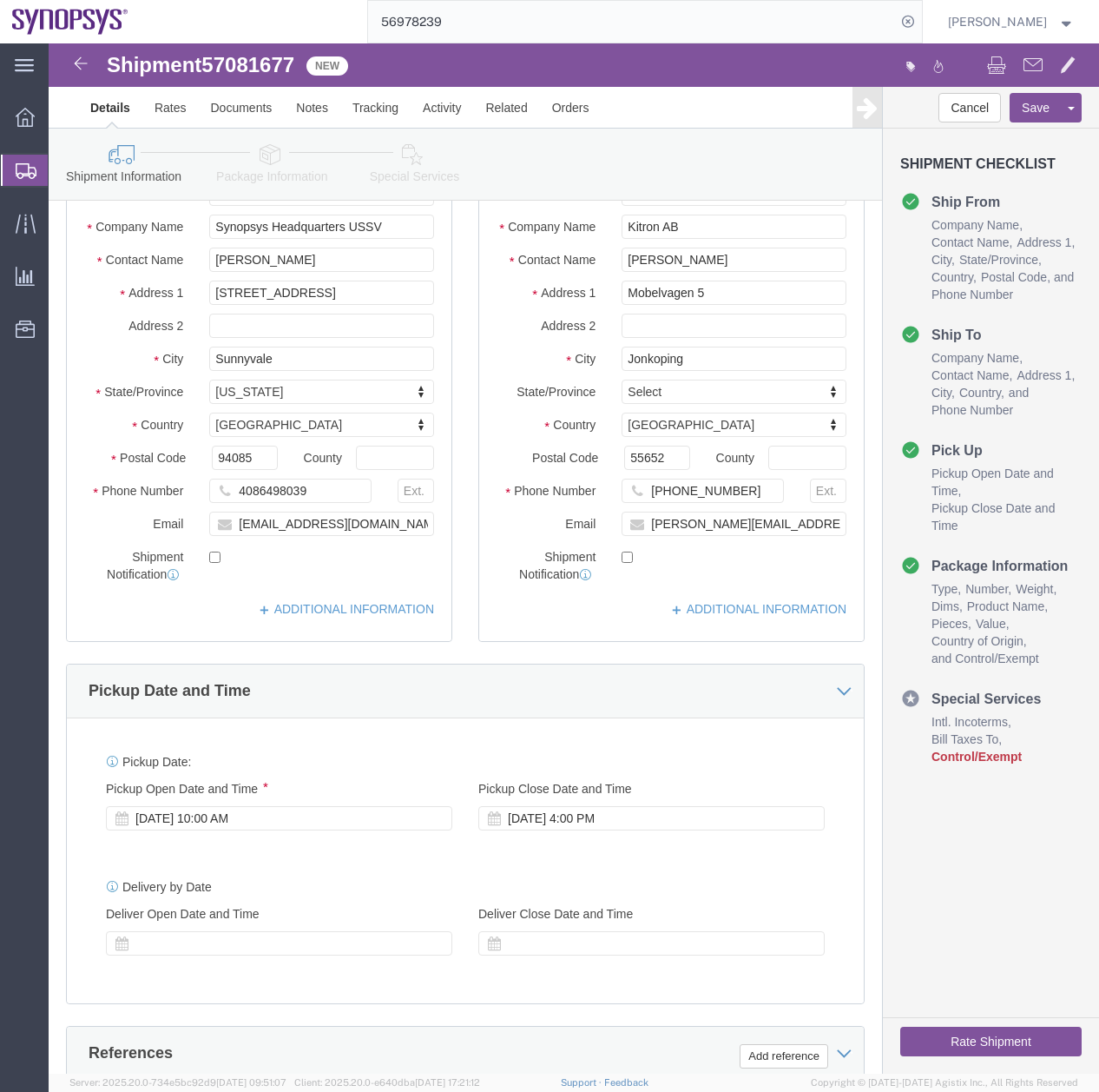
click at [18, 174] on icon at bounding box center [26, 170] width 21 height 16
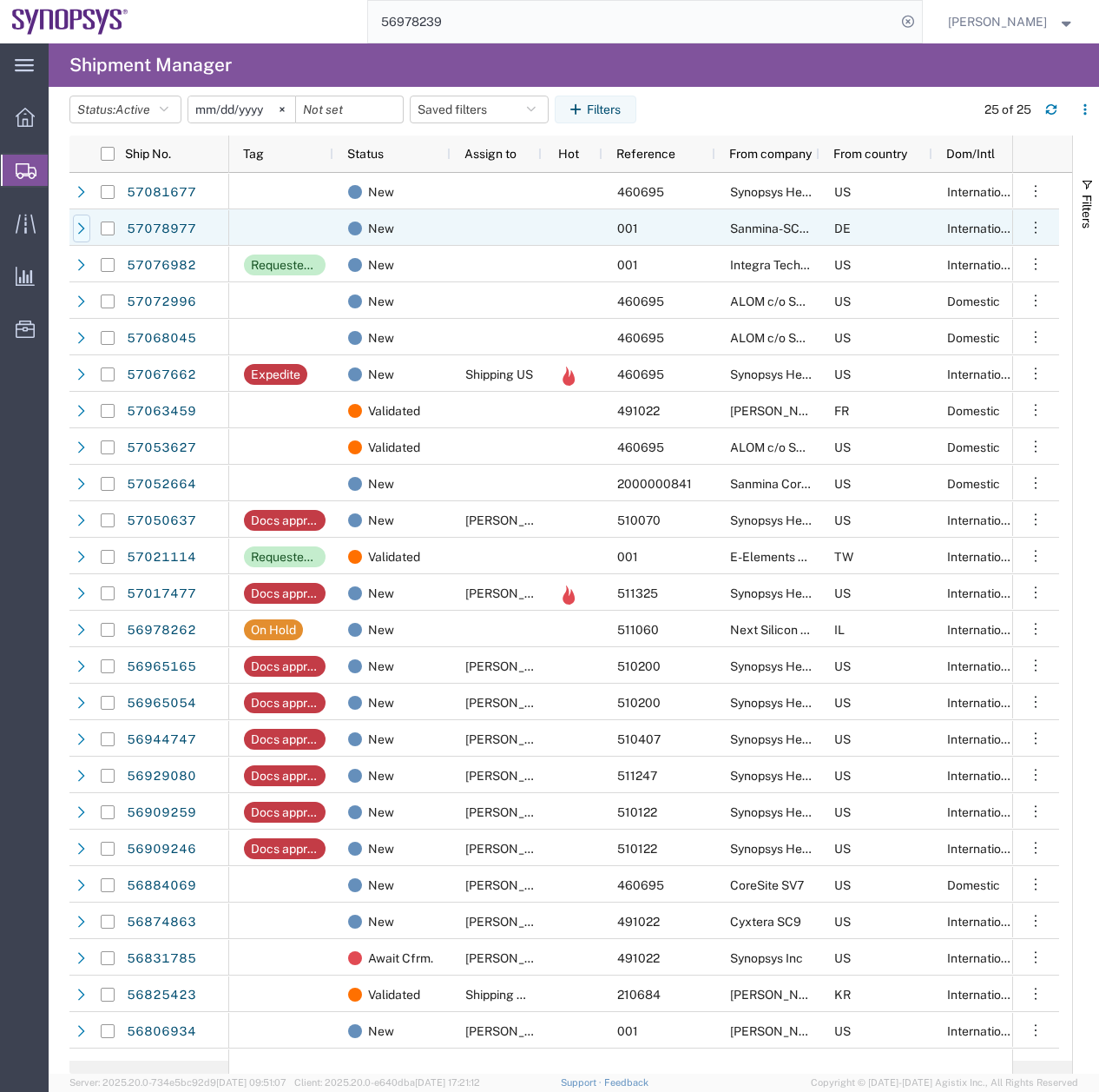
click at [81, 225] on icon at bounding box center [82, 228] width 7 height 11
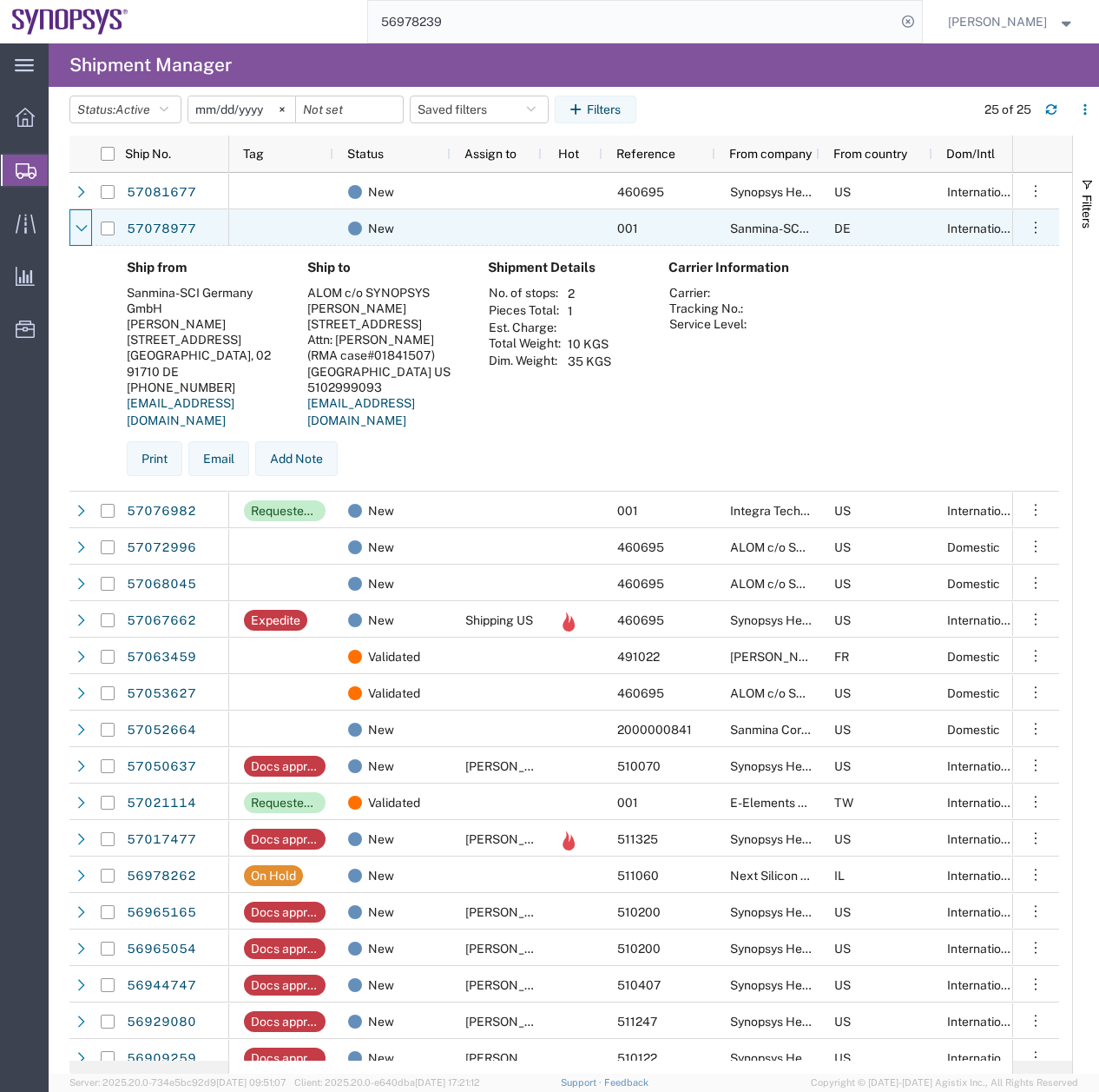
click at [81, 225] on icon at bounding box center [81, 228] width 12 height 12
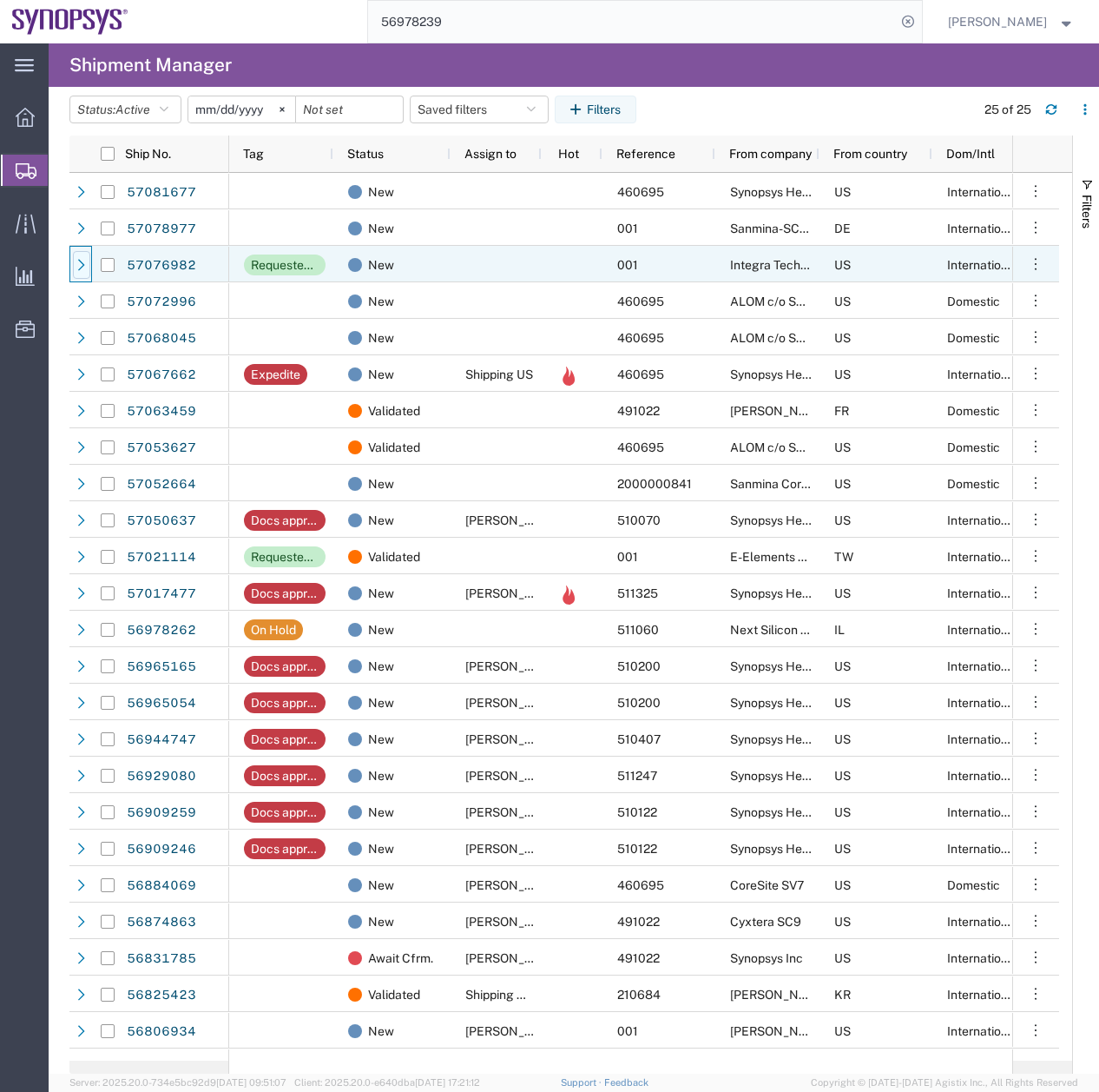
click at [86, 264] on icon at bounding box center [81, 264] width 12 height 12
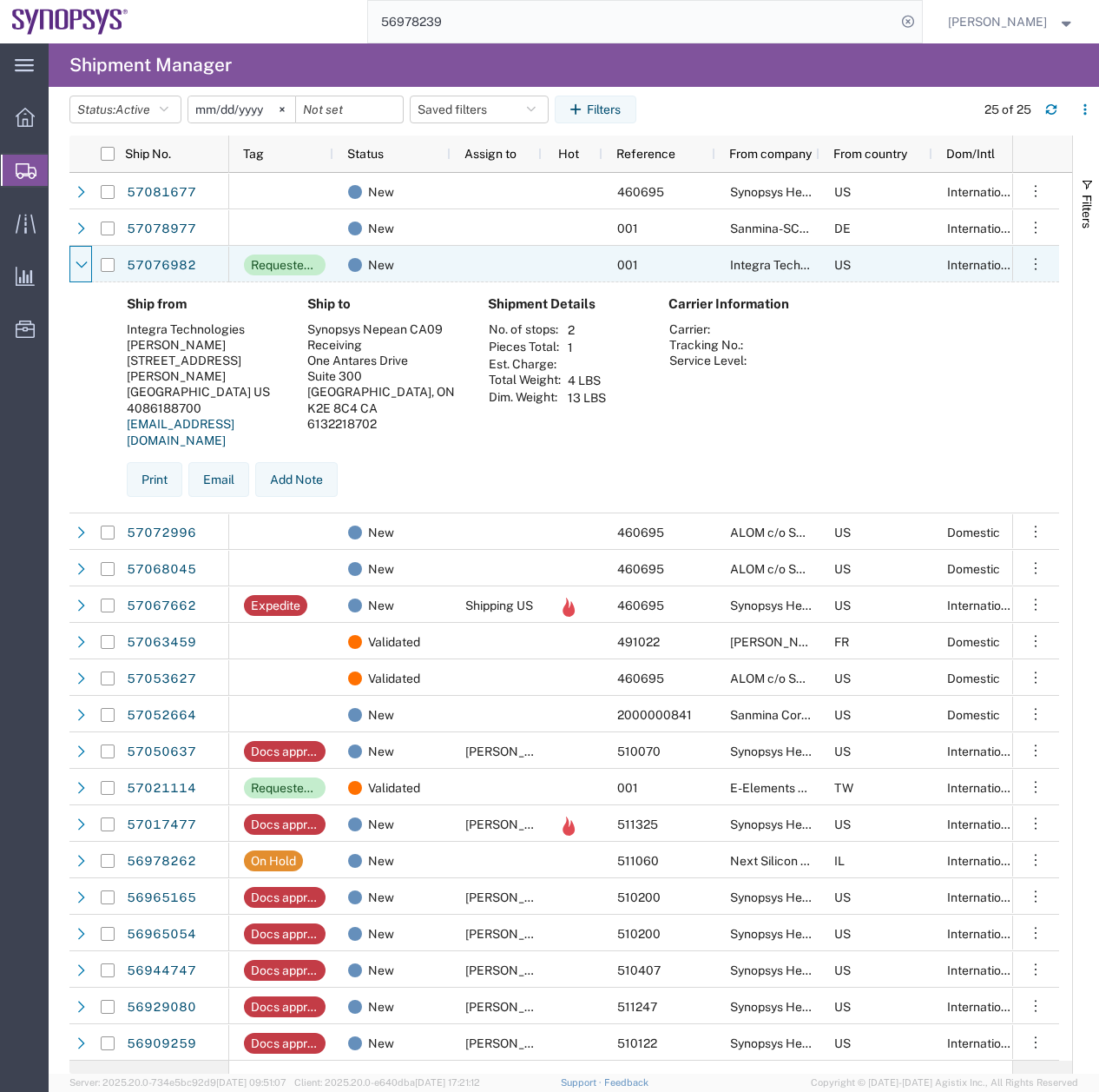
click at [86, 264] on icon at bounding box center [81, 264] width 12 height 12
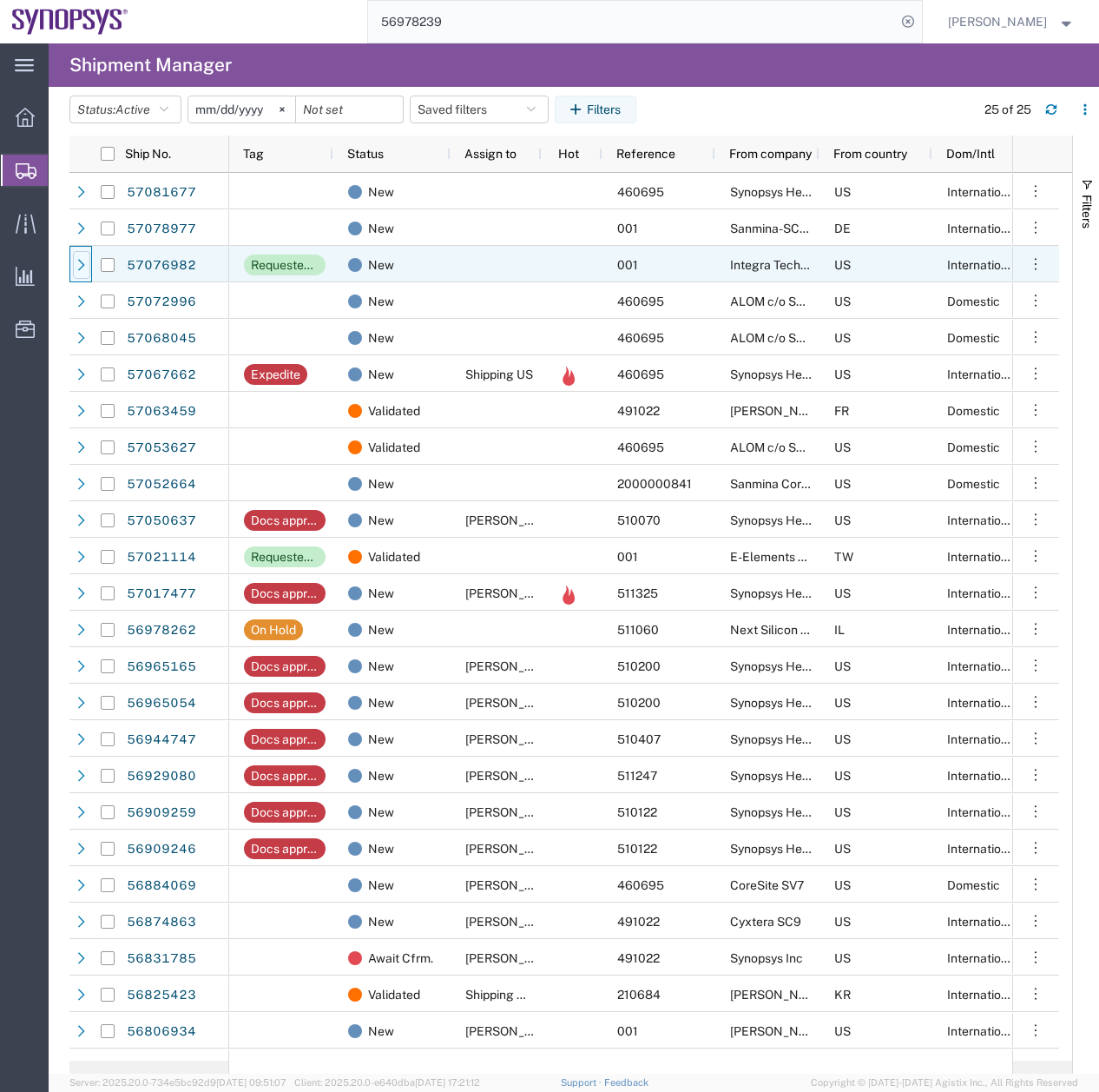
click at [86, 264] on icon at bounding box center [81, 264] width 12 height 12
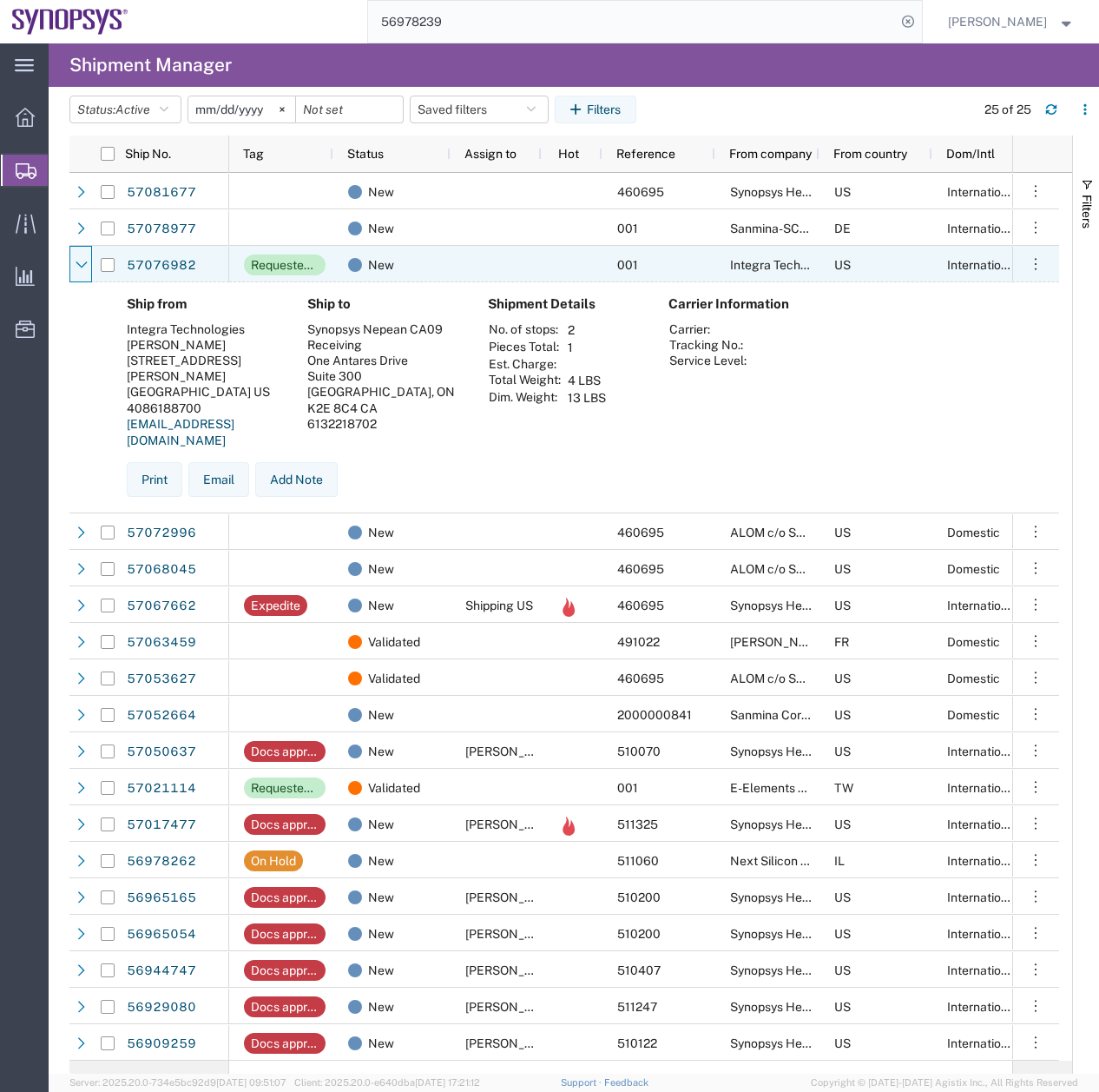
click at [86, 264] on icon at bounding box center [81, 264] width 12 height 12
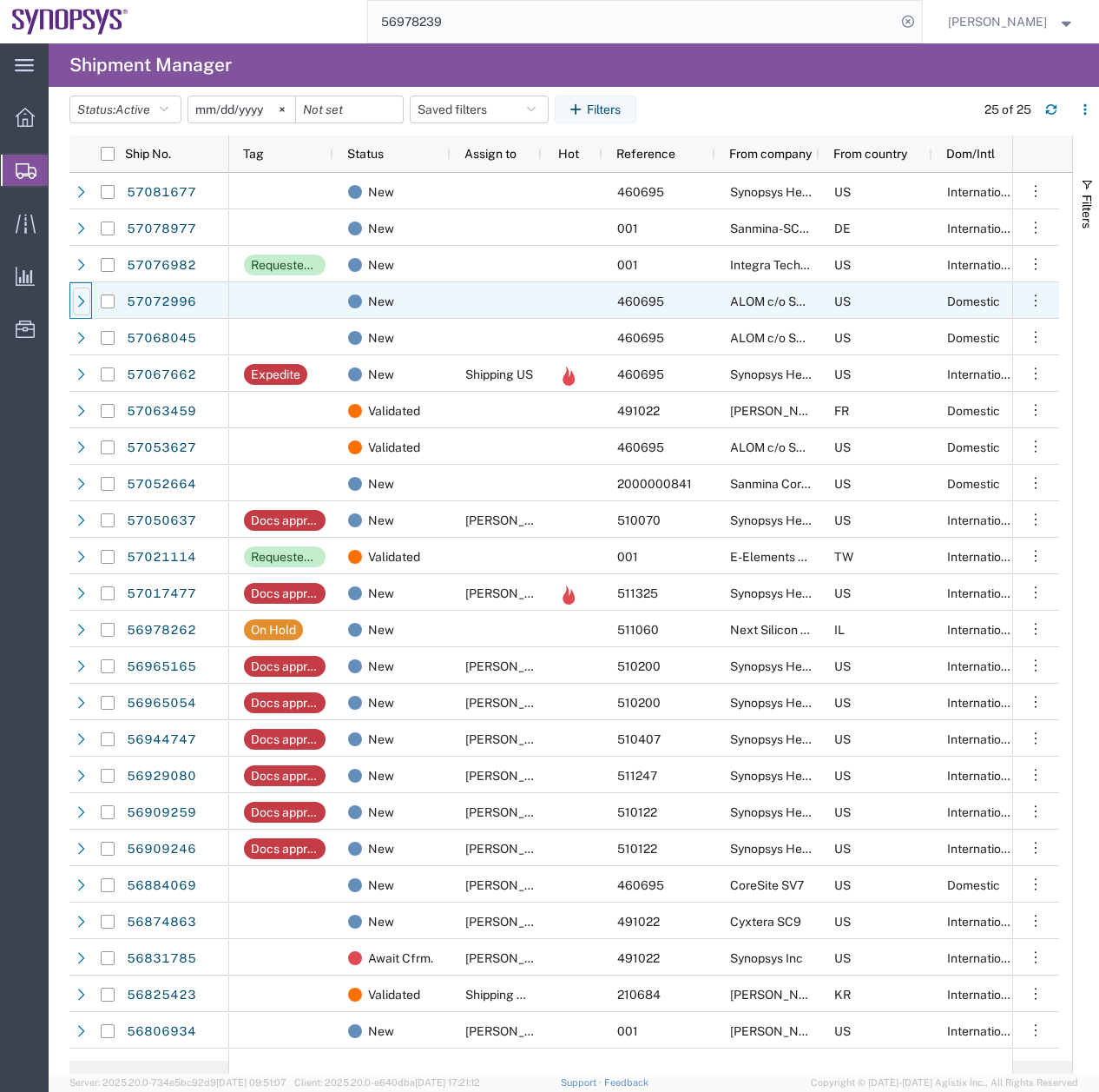
click at [84, 293] on div at bounding box center [81, 301] width 18 height 28
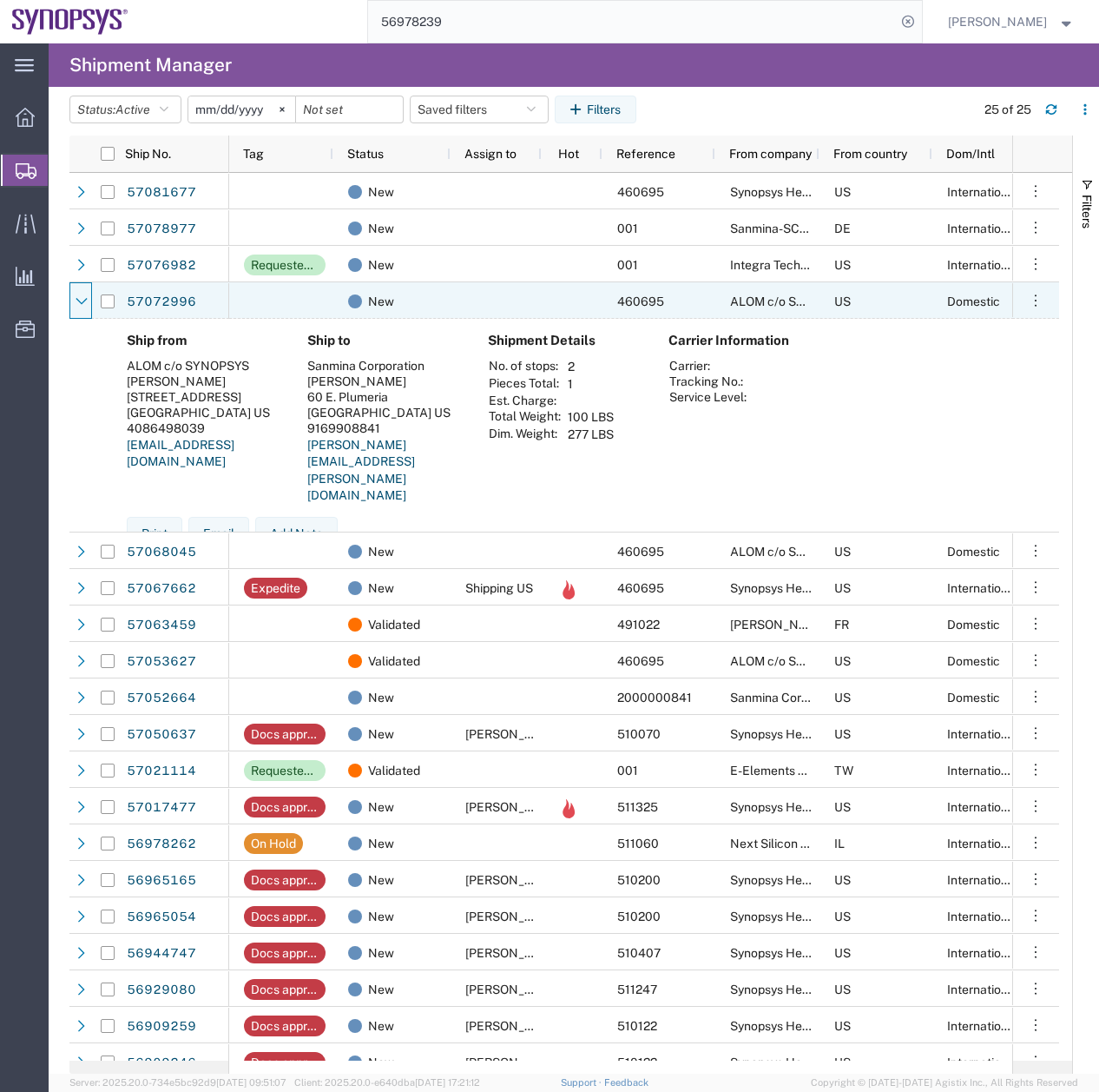
click at [84, 293] on div at bounding box center [81, 301] width 18 height 28
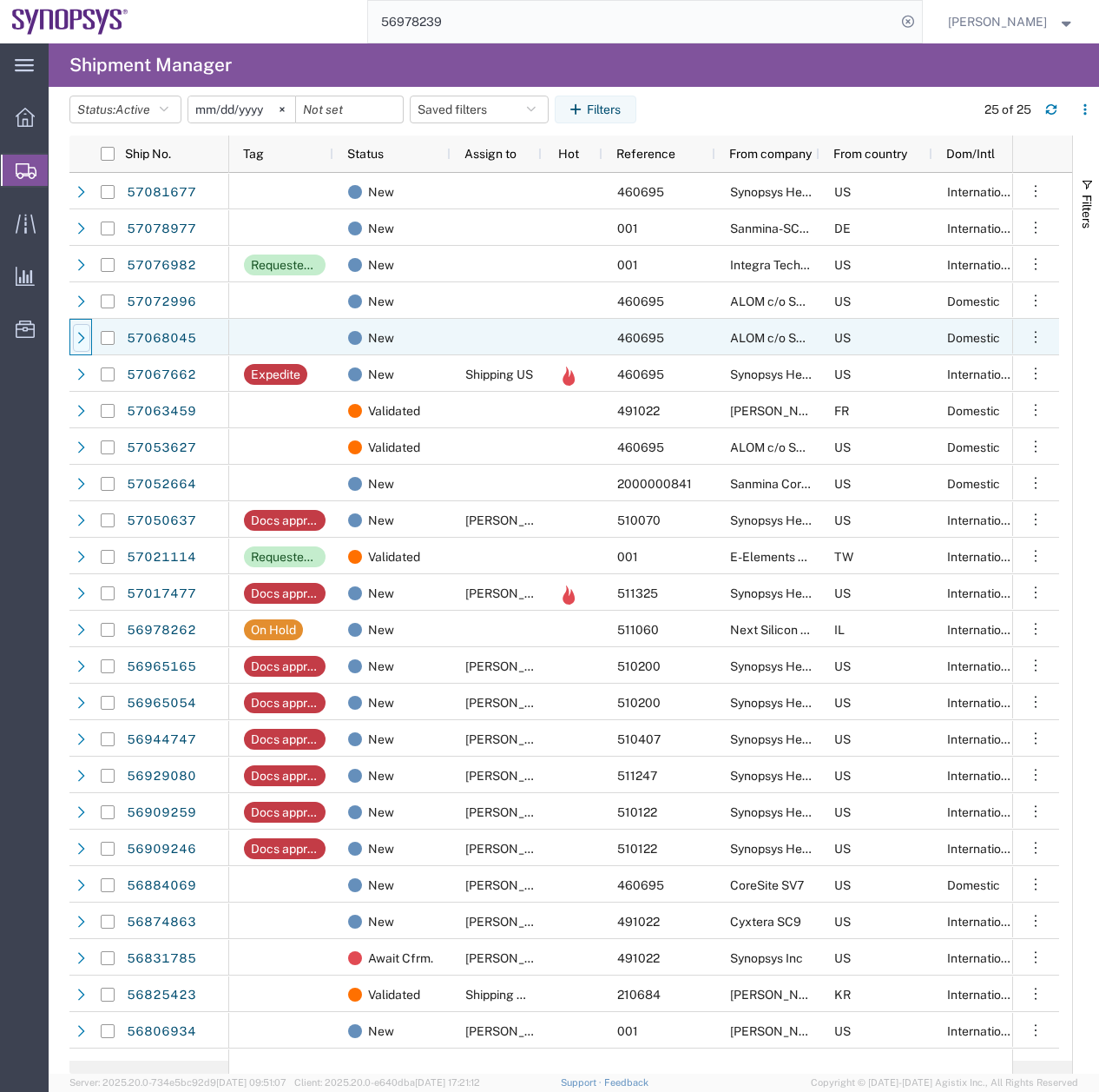
click at [73, 334] on div at bounding box center [81, 338] width 18 height 28
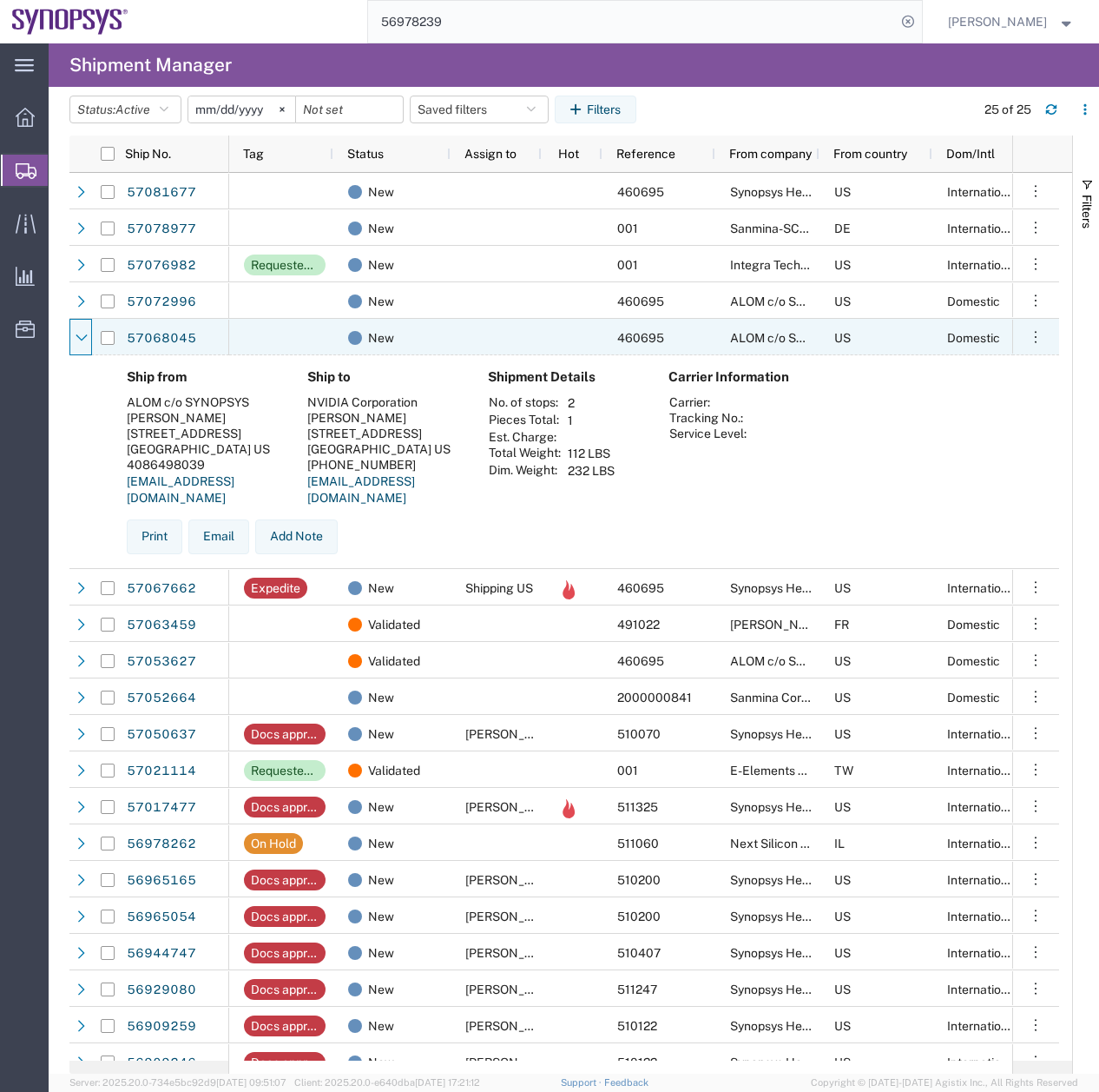
click at [73, 334] on div at bounding box center [81, 338] width 18 height 28
